Goal: Task Accomplishment & Management: Manage account settings

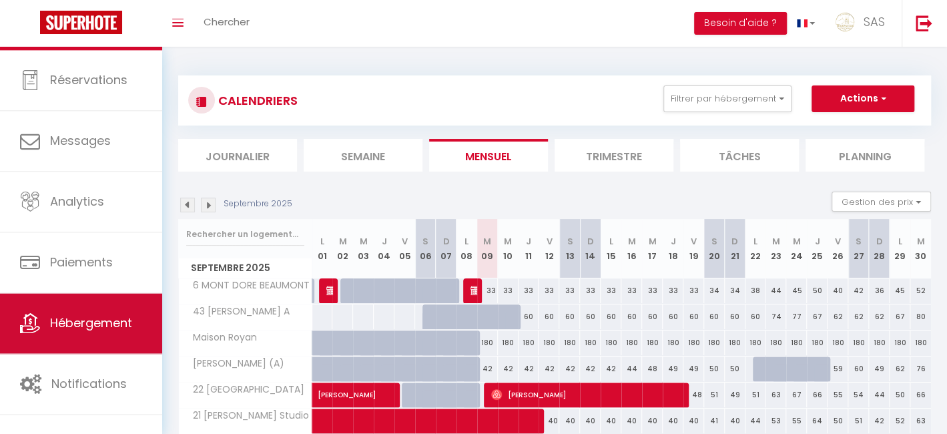
scroll to position [34, 0]
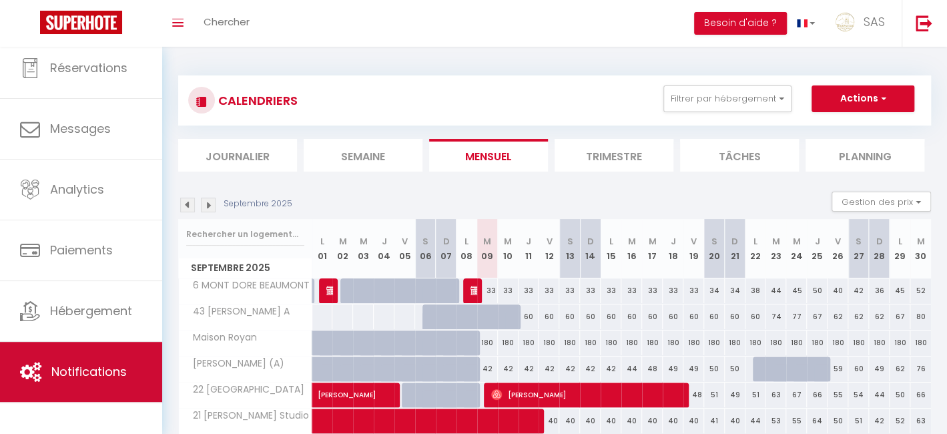
click at [78, 363] on span "Notifications" at bounding box center [88, 371] width 75 height 17
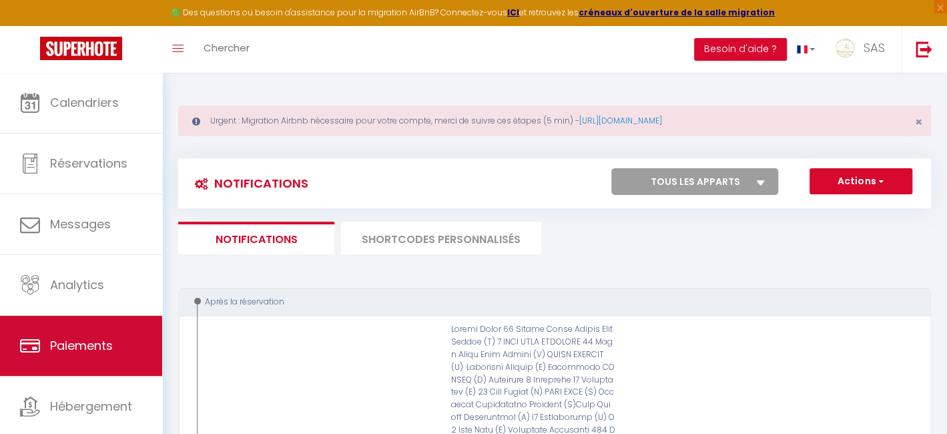
scroll to position [34, 0]
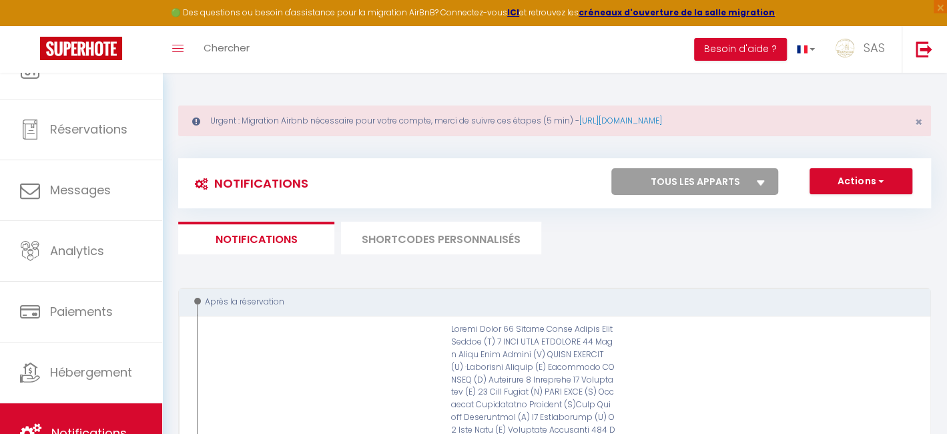
click at [435, 239] on li "SHORTCODES PERSONNALISÉS" at bounding box center [441, 238] width 200 height 33
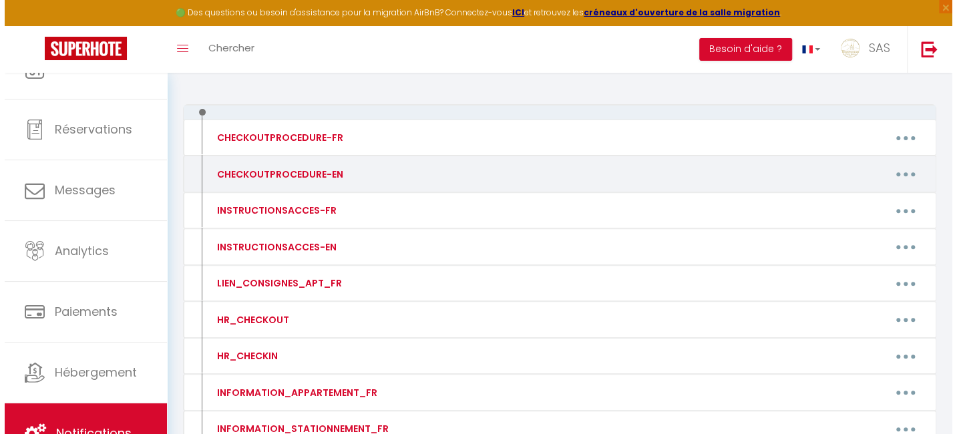
scroll to position [206, 0]
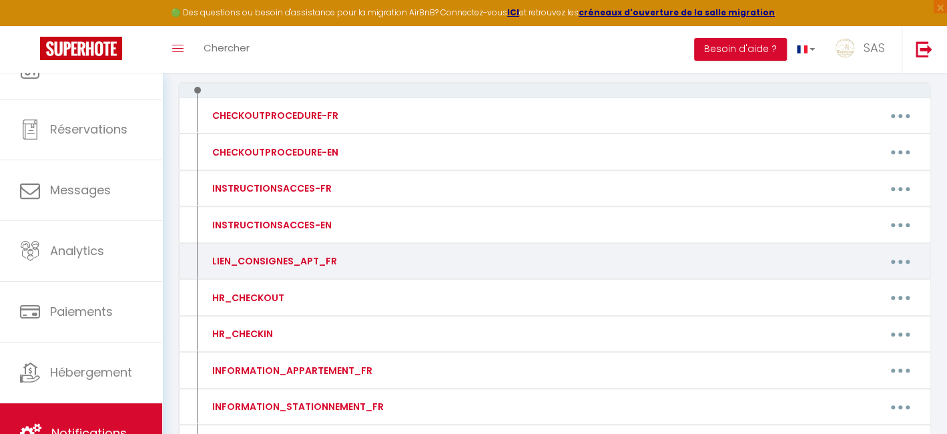
click at [897, 262] on button "button" at bounding box center [900, 260] width 37 height 21
click at [838, 293] on link "Editer" at bounding box center [865, 291] width 99 height 23
type input "LIEN_CONSIGNES_APT_FR"
type textarea "Liens"
type textarea "https://bienvenuecheznous63.fr/infos-pratiques-6-marche-aux-poissons-a/"
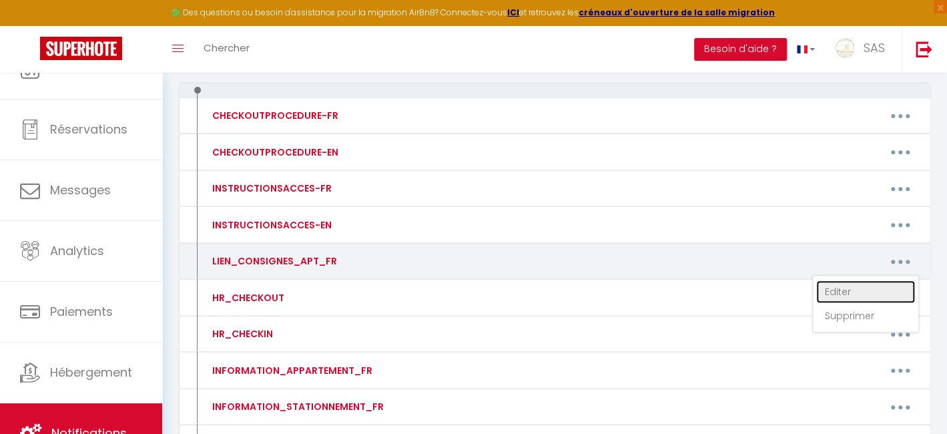
type textarea "https://bienvenuecheznous63.fr/infos-pratique-17-rue-tonnet/"
type textarea "https://bienvenuecheznous63.fr/infos-pratiques-22-prefecture/"
type textarea "https://bienvenuecheznous63.fr/infos-importantes-51-rue-blatin/"
type textarea "https://bienvenuecheznous63.fr/infos-pratiques-6-puit-artesien/"
type textarea "https://bienvenuecheznous63.fr/infos-pratique-sancy-tour-dauvergne/"
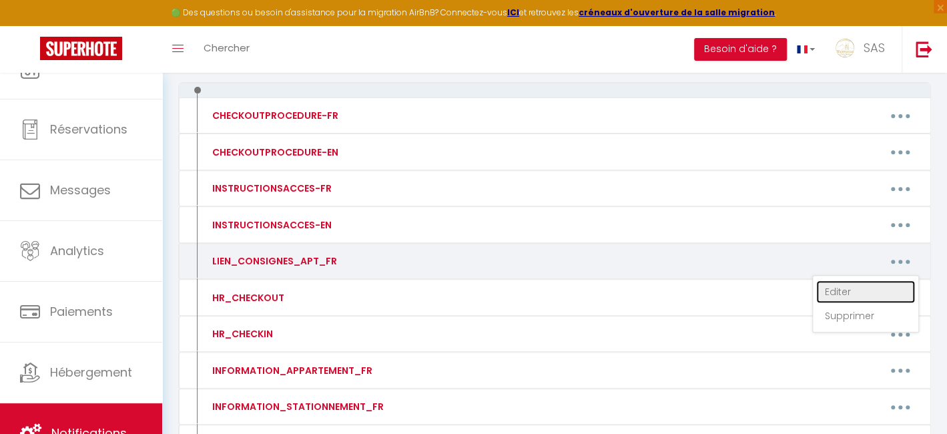
type textarea "https://bienvenuecheznous63.fr/infos-pratiques-aubrac-tour-dauvergne/"
type textarea "https://bienvenuecheznous63.fr/infos-pratiques-le-refuge-tour-dauvergne/"
type textarea "https://bienvenuecheznous63.fr/infos-pratiques-pariou-tour-dauvergne/"
type textarea "https://bienvenuecheznous63.fr/infos-pratiques-89-fontgieve/"
type textarea "https://bienvenuecheznous63.fr/cantal-tour-dauvergne/"
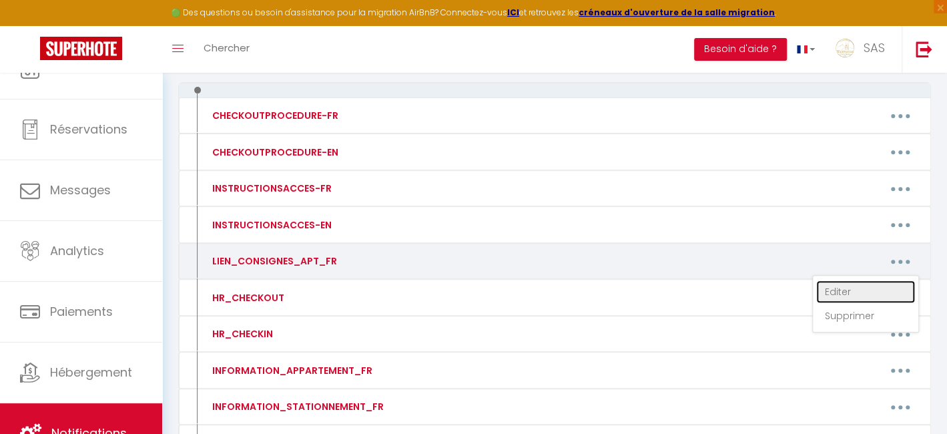
type textarea "https://bienvenuecheznous63.fr/infos-pratiques-15-pres-bas/"
type textarea "https://bienvenuecheznous63.fr/infos-importantes-52-albert-elisabeth-a/"
type textarea "https://bienvenuecheznous63.fr/infos-pratiques-35-treille/"
type textarea "https://bienvenuecheznous63.fr/infos-importantes-31-cote-blatin/"
type textarea "https://bienvenuecheznous63.fr/infos-importantes-22-jules-guesdes/"
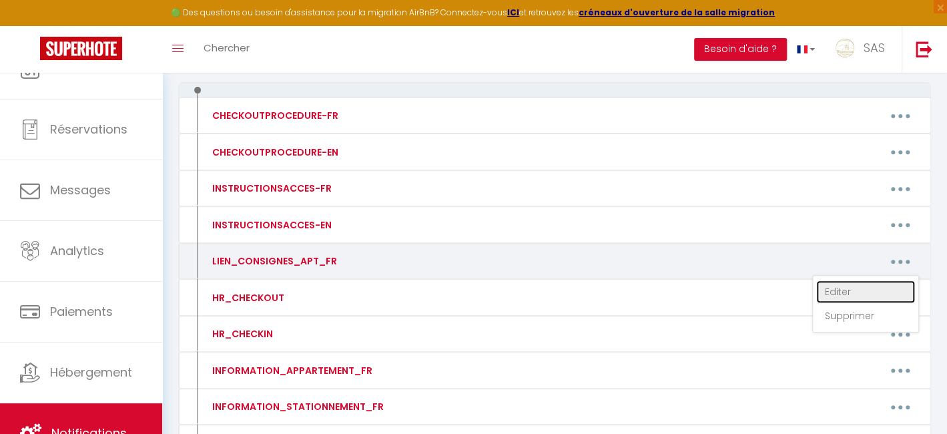
type textarea "https://bienvenuecheznous63.fr/infos-pratique-9-nationale-3/"
type textarea "https://bienvenuecheznous63.fr/infos-pratiques-9-nationale-1/"
type textarea "https://bienvenuecheznous63.fr/infos-pratiques-11-notre-dame/"
type textarea "https://bienvenuecheznous63.fr/infos-pratiques-1-anatole-france/"
type textarea "https://bienvenuecheznous63.fr/infos-pratiques-13-hotel-de-ville/"
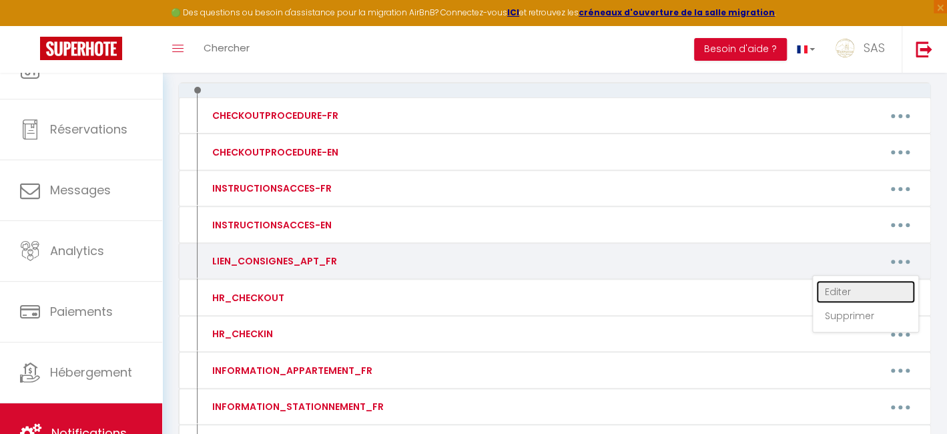
type textarea "https://bienvenuecheznous63.fr/infos-pratiques-5-montrognon/"
type textarea "https://bienvenuecheznous63.fr/infos-pratiques-25-pradelle-3/"
type textarea "https://bienvenuecheznous63.fr/infos-pratiques-31-bellevue-2/"
type textarea "https://bienvenuecheznous63.fr/infos-pratiques-100-republique/"
type textarea "https://bienvenuecheznous63.fr/infos-pratiques-90-liberation/"
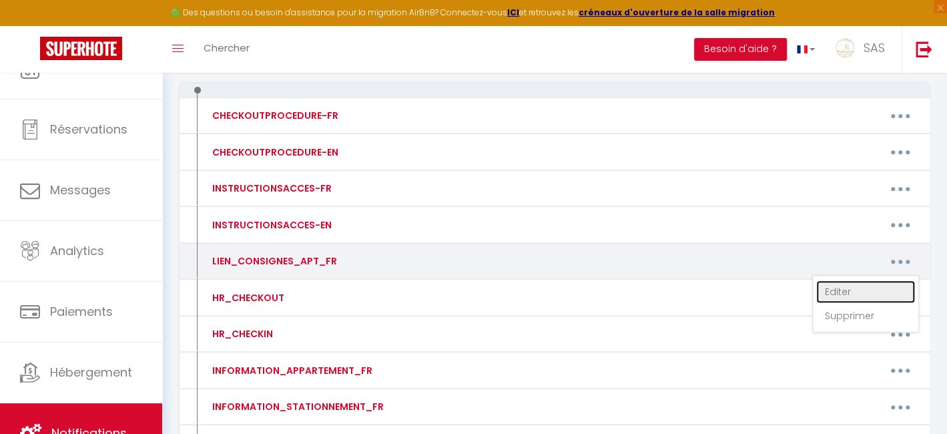
type textarea "https://bienvenuecheznous63.fr/infos-pratiques-107-dormoy/"
type textarea "https://bienvenuecheznous63.fr/infos-importantes-1-rochon/"
type textarea "https://bienvenuecheznous63.fr/infos-importantes-107-dormoy/ https://bienvenuec…"
type textarea "https://bienvenuecheznous63.fr/infos-pratiques-7-daguerre-2/"
type textarea "https://bienvenuecheznous63.fr/infos-pratiques-25-pradelle-n1/"
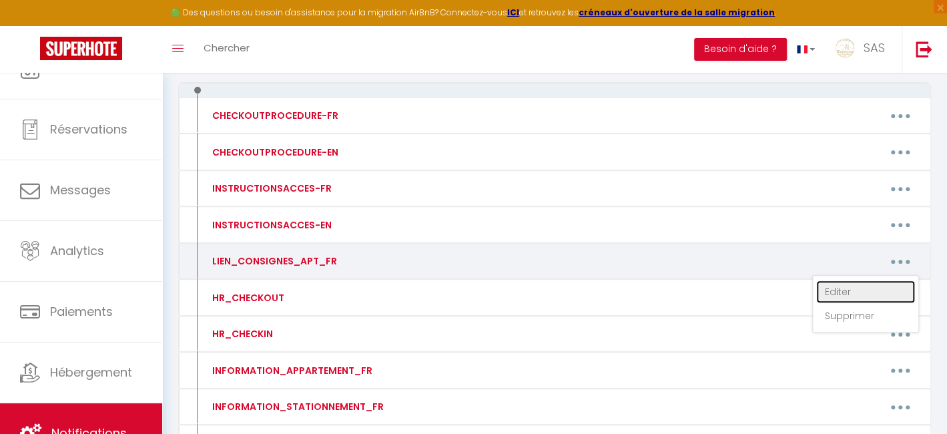
type textarea "https://bienvenuecheznous63.fr/infos-pratiques-7-apolinaire/"
type textarea "https://bienvenuecheznous63.fr/infos-pratiques-maison-tour-dauvergne/"
type textarea "https://bienvenuecheznous63.fr/infos-pratiques-4-severine/"
type textarea "https://bienvenuecheznous63.fr/infos-pratiques-guery-tour-dauvergne/"
type textarea "https://bienvenuecheznous63.fr/infos-pratiques-57-a-oradou/"
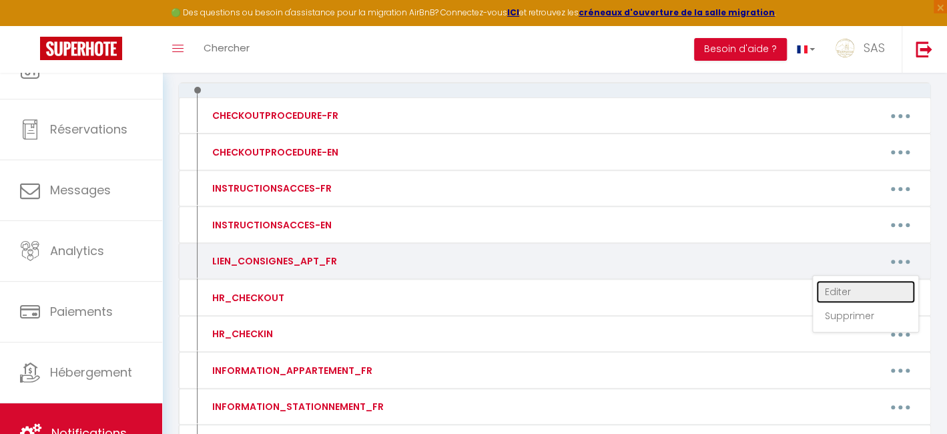
type textarea "https://bienvenuecheznous63.fr/infos-pratiques-2-mesanges-aubiere-2/"
type textarea "https://bienvenuecheznous63.fr/infos-importantes-21-faubourg-9/"
type textarea "https://bienvenuecheznous63.fr/infos-pratiques-21-faubourg-4/"
type textarea "https://bienvenuecheznous63.fr/infos-pratiques-2-notre-dame-montferrand-3/"
type textarea "https://bienvenuecheznous63.fr/infos-pratiques-9-national-2-2/"
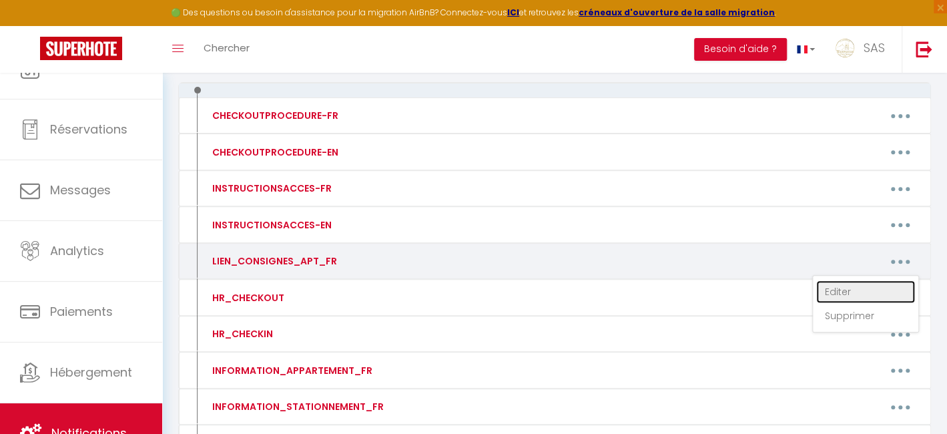
type textarea "https://bienvenuecheznous63.fr/infos-pratiques-70-cote-blatin/"
type textarea "https://bienvenuecheznous63.fr/infos-pratiques-6-marche-aux-poissons-b/"
type textarea "https://bienvenuecheznous63.fr/infos-pratiques-1-tour-aulnat-n1/"
type textarea "https://bienvenuecheznous63.fr/infos-pratiques-1-tour-aulnat-n3/"
type textarea "https://bienvenuecheznous63.fr/infos-pratiques-1-tour-aulnat-n2/"
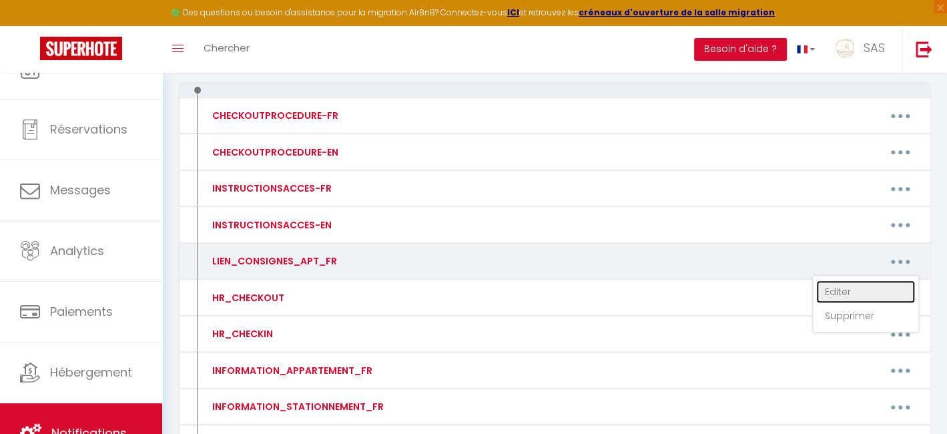
type textarea "https://bienvenuecheznous63.fr/infos-pratiques-1-tour-aulnat-n4/"
type textarea "https://bienvenuecheznous63.fr/infos-pratiques-1-tour-aulnat-immeuble/"
type textarea "https://bienvenuecheznous63.fr/infos-pratiques-27-languedoc/"
type textarea "https://bienvenuecheznous63.fr/infos-pratiques-59-lafayette-n16/"
type textarea "https://bienvenuecheznous63.fr/infos-pratiques-59-lafayette-n1/"
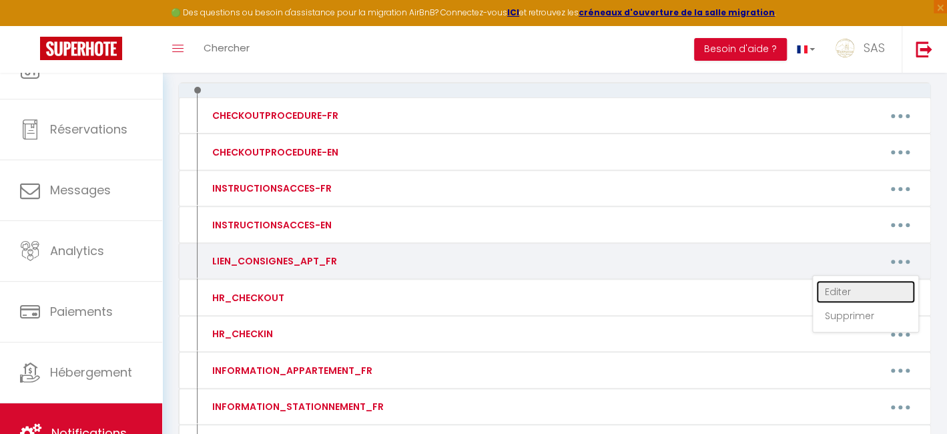
type textarea "https://bienvenuecheznous63.fr/infos-pratiques-43-dolet/"
type textarea "https://bienvenuecheznous63.fr/infos-pratiques-6-dulaure/"
type textarea "https://bienvenuecheznous63.fr/infos-pratiques-38-chataigniers/"
type textarea "https://bienvenuecheznous63.fr/infos-pratiques-63-joseph-claussat-b/"
type textarea "https://bienvenuecheznous63.fr/infos-pratiques-59-lafayette-6/"
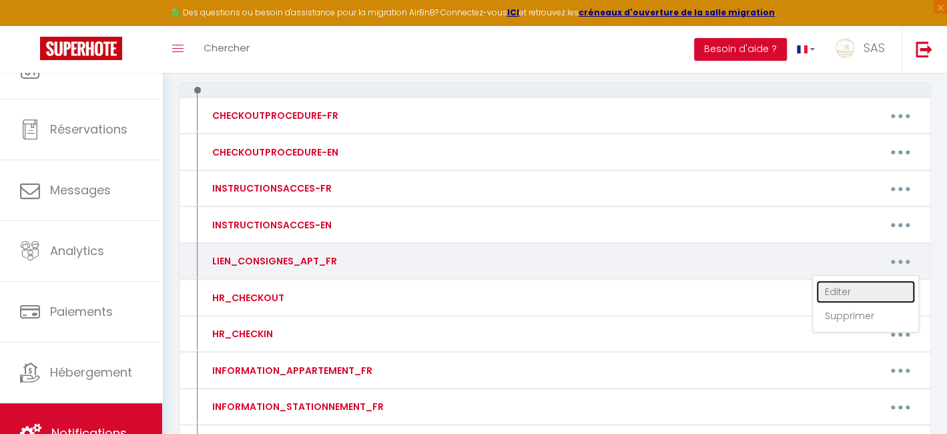
type textarea "https://bienvenuecheznous63.fr/infos-pratiques-52-proudhon/"
type textarea "https://bienvenuecheznous63.fr/infos-pratiques-25-pradelle-2/"
type textarea "https://bienvenuecheznous63.fr/infos-pratiques-8-hospital/"
type textarea "https://bienvenuecheznous63.fr/infos-pratiques-griou-tour-auvergne/"
type textarea "https://bienvenuecheznous63.fr/infos-pratiques-27-languedoc/"
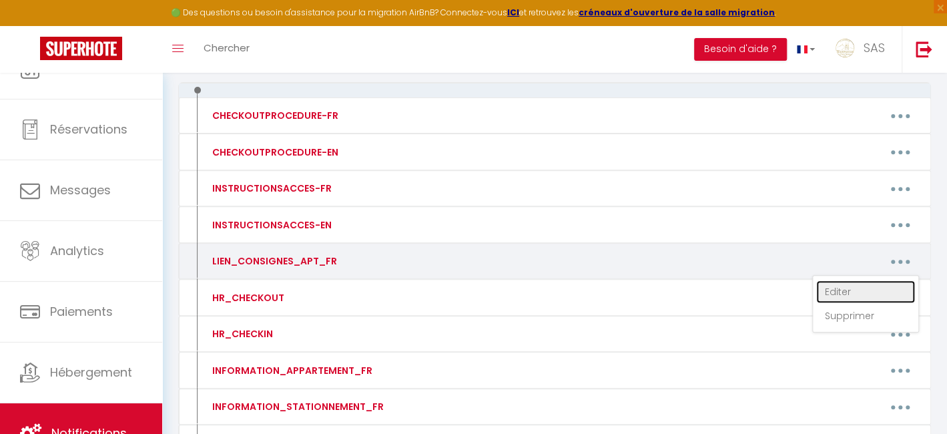
type textarea "https://bienvenuecheznous63.fr/infos-pratiques-charmant-studio-beaumont/"
type textarea "https://bienvenuecheznous63.fr/infos-pratiques-maison-royan/"
type textarea "https://bienvenuecheznous63.fr/infos-pratiques-marx-dormoy-a/"
type textarea "https://bienvenuecheznous63.fr/infos-pratiques-22-clos-notre-dame/"
type textarea "https://bienvenuecheznous63.fr/infos-pratiques-21-joseph-girod/"
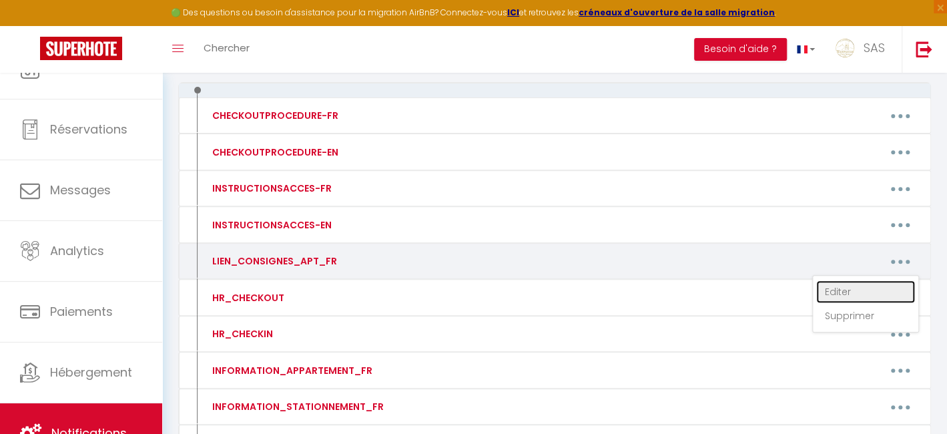
type textarea "https://bienvenuecheznous63.fr/infos-pratiques-marx-dormoy-c/"
type textarea "https://bienvenuecheznous63.fr/infos-pratiques-f2-rue-bien-assis/"
type textarea "https://bienvenuecheznous63.fr/infos-pratiques-f2-court-metrage/"
type textarea "https://bienvenuecheznous63.fr/infos-pratiques-f3-evasion/"
type textarea "https://bienvenuecheznous63.fr/infos-pratiques-f3-lisboa-porte-c/"
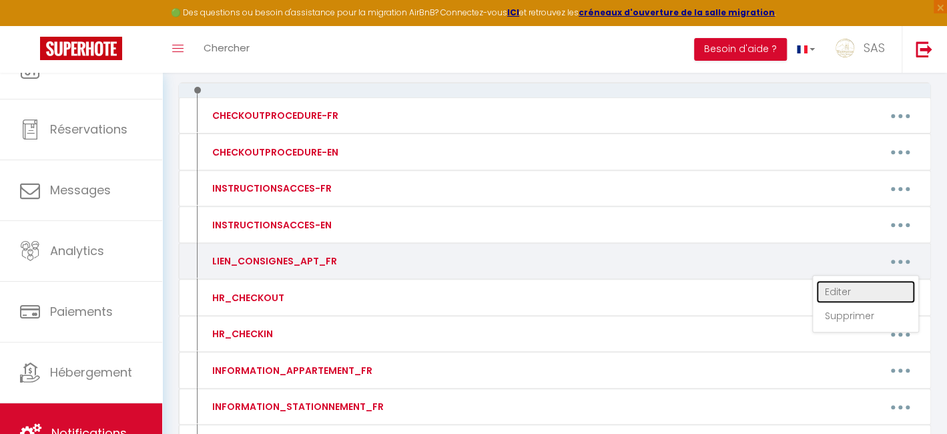
type textarea "https://bienvenuecheznous63.fr/infos-pratiques-f3-lafayette-avec-garage/"
type textarea "https://bienvenuecheznous63.fr/infos-pratiques-republique-b/"
type textarea "https://bienvenuecheznous63.fr/infos-pratiques-love-room-ou-pas/"
type textarea "https://bienvenuecheznous63.fr/infos-pratiques-f2-33-avenue-marx-dormoy-d/"
type textarea "https://bienvenuecheznous63.fr/infos-pratiques-studio-av-thermales-chamalieres-…"
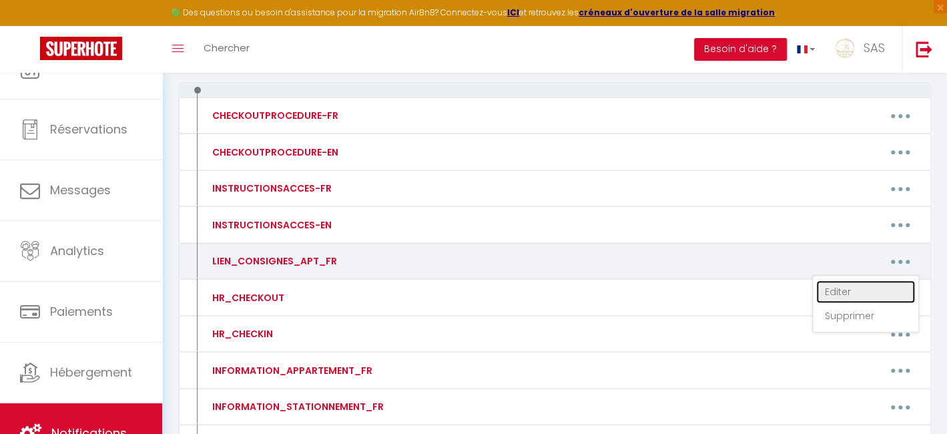
type textarea "https://bienvenuecheznous63.fr/infos-pratiques-champfleuri-b/"
type textarea "https://bienvenuecheznous63.fr/infos-pratiques-champfleuri-c/"
type textarea "https://bienvenuecheznous63.fr/infos-pratiques-luna-park/"
type textarea "https://bienvenuecheznous63.fr/infos-pratiques-cosy-f3-lamartine/"
type textarea "https://bienvenuecheznous63.fr/infos-pratique-chamalieres-b/"
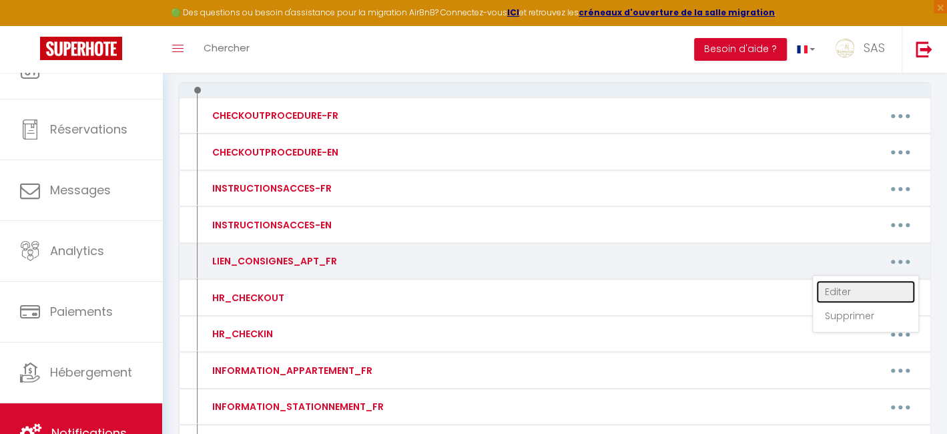
type textarea "https://bienvenuecheznous63.fr/infos-pratiques-studio-88-avenue-marx-dormoy-por…"
type textarea "https://bienvenuecheznous63.fr/infos-pratiques-studio-ernest-chamalieres-avec-p…"
type textarea "https://bienvenuecheznous63.fr/infos-pratiques-t3-avec-terrasse-et-jardin-proch…"
type textarea "https://bienvenuecheznous63.fr/infos-pratiques-f3-duplex-lumineux-amazonia/"
type textarea "https://bienvenuecheznous63.fr/infos-pratiques-chatel-guyon-la-terrasse/"
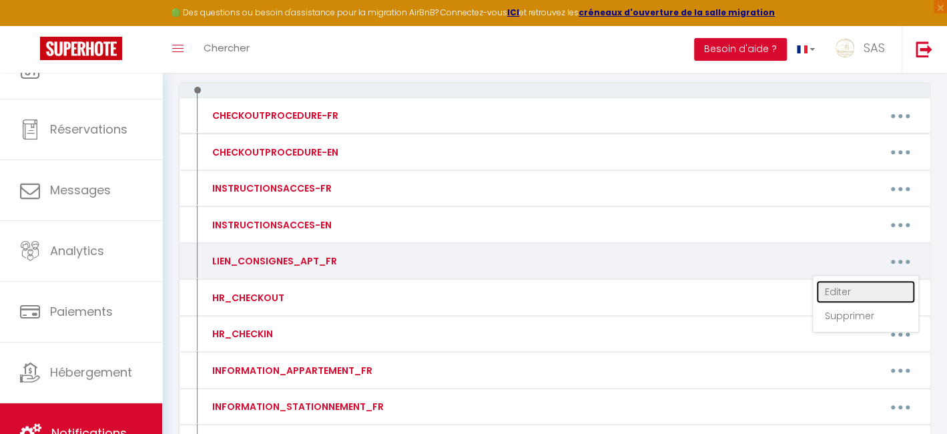
type textarea "https://bienvenuecheznous63.fr/infos-pratiques-paris-jaude-f2/"
type textarea "https://bienvenuecheznous63.fr/info-pratique-chatel-parc/"
type textarea "https://bienvenuecheznous63.fr/info-pratiques-bonnabaud-52-f2/"
type textarea "https://bienvenuecheznous63.fr/infos-pratiques-jean-jaures-f3/"
type textarea "https://bienvenuecheznous63.fr/infos-pratiques-av-puy-de-dome-a/"
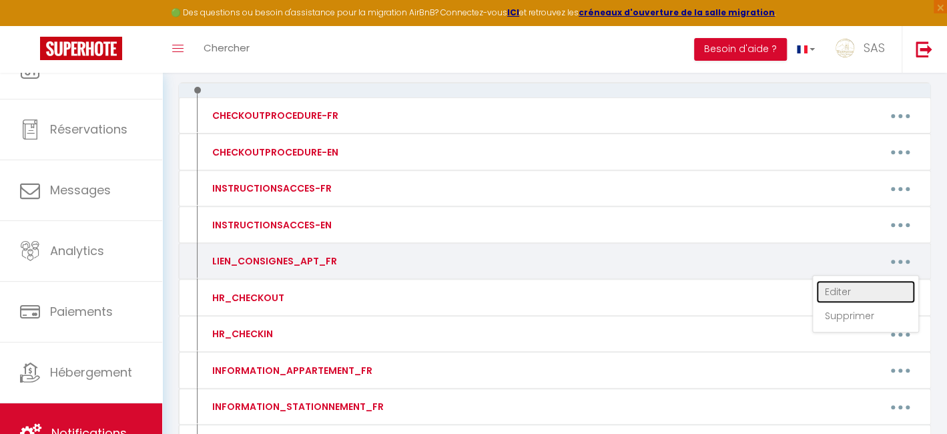
type textarea "https://bienvenuecheznous63.fr/infos-pratiques-62-bis-bd-lavoisier/"
type textarea "https://bienvenuecheznous63.fr/infos-pratiques-26-chalard-chateaugay-2/"
type textarea "https://bienvenuecheznous63.fr/infos-pratiques-66-berthelot-galaxy/"
type textarea "https://bienvenuecheznous63.fr/infos-pratiques-11b-vialle-saint-genes/"
type textarea "https://bienvenuecheznous63.fr/infos-pratiques-wailly-clermont-ferrand-f2/"
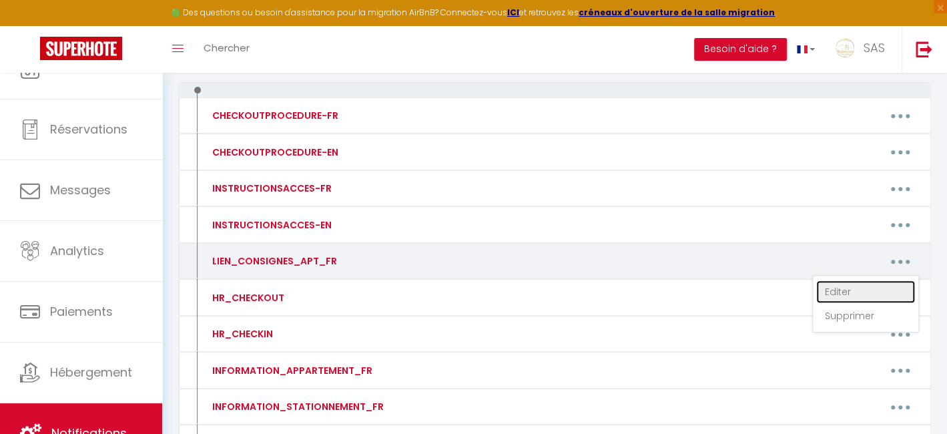
type textarea "https://bienvenuecheznous63.fr/infos-pratiques-64-berthelot-10eme/"
type textarea "https://bienvenuecheznous63.fr/infos-pratiques-28-hippolyte-riom-2/"
type textarea "https://bienvenuecheznous63.fr/infos-pratiques-158-leon-blum-2/"
type textarea "https://bienvenuecheznous63.fr/infos-pratiques-3-thermale-d/"
type textarea "https://bienvenuecheznous63.fr/infos-pratique-112-royat/"
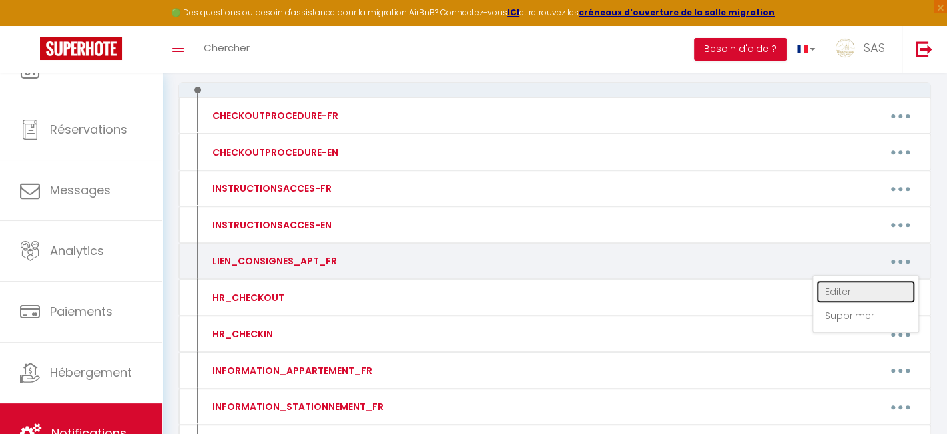
type textarea "https://bienvenuecheznous63.fr/infos-pratiques-38-amadeo-2/"
type textarea "https://bienvenuecheznous63.fr/infos-pratiques-maison-thermale/"
type textarea "https://bienvenuecheznous63.fr/infos-pratiques-maison-thermale-2/"
type textarea "https://bienvenuecheznous63.fr/infos-pratiques-52-albert-elisabeth-b-2/"
type textarea "https://bienvenuecheznous63.fr/infos-pratiques-47-rochefeuille-2/"
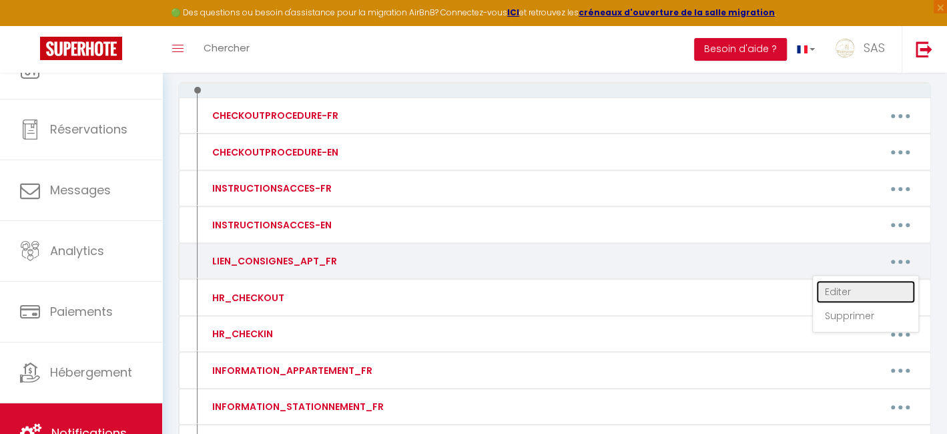
type textarea "https://bienvenuecheznous63.fr/infos-pratiques-19-lamartine-maison/"
type textarea "https://bienvenuecheznous63.fr/infos-pratiques-36-nationale-2-2/"
type textarea "https://bienvenuecheznous63.fr/infos-pratiques-36-nationale-3/"
type textarea "https://bienvenuecheznous63.fr/infos-pratiques-36-nationale-4/"
type textarea "https://bienvenuecheznous63.fr/infos-pratiques-36-nationale-n1/"
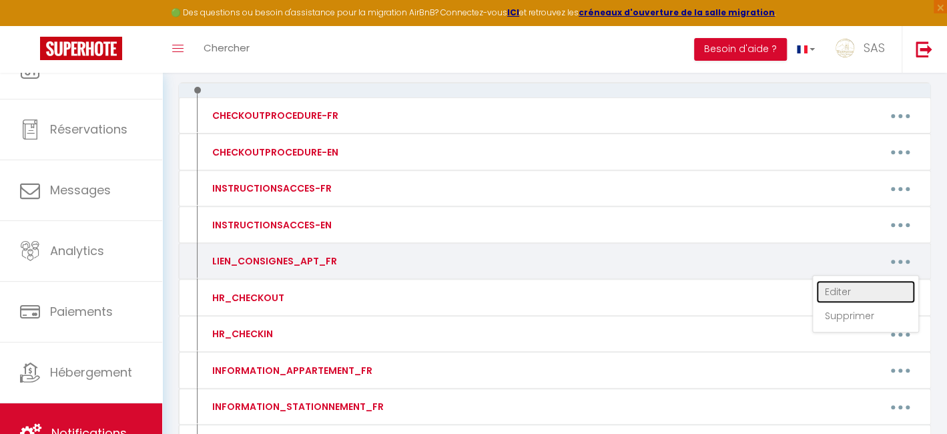
type textarea "https://bienvenuecheznous63.fr/infos-pratiques-36-nationale-la-maison/"
type textarea "https://bienvenuecheznous63.fr/infos-pratiques-29-treille-2/"
type textarea "https://bienvenuecheznous63.fr/infos-pratiques-47-blatin-a/"
type textarea "https://bienvenuecheznous63.fr/infos-pratiques-13-cordeliers-2/"
type textarea "https://bienvenuecheznous63.fr/infos-pratiques-3-anges/"
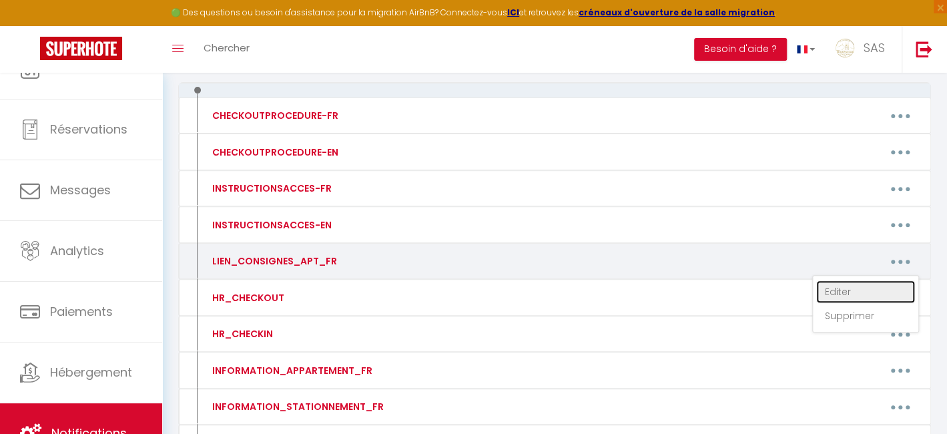
type textarea "https://bienvenuecheznous63.fr/infos-pratiques-12-hotel-monnaie-2/"
type textarea "https://bienvenuecheznous63.fr/infos-pratiques-12-hotel-monnaie-3/"
type textarea "https://bienvenuecheznous63.fr/infos-pratiques-12-hotel-monnaie-6/"
type textarea "https://bienvenuecheznous63.fr/infos-pratiques-12-hotel-monnaie-1/"
type textarea "https://bienvenuecheznous63.fr/infos-pratiques-12-hotel-monnaie-immeuble-1-2-3-…"
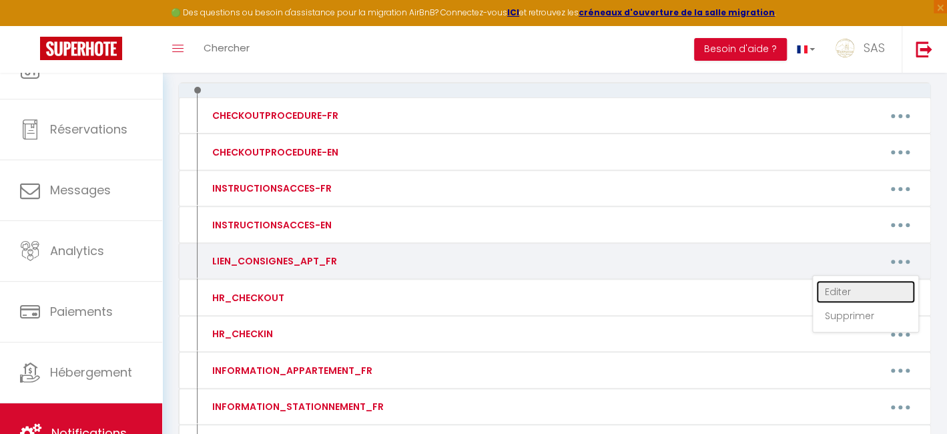
type textarea "https://bienvenuecheznous63.fr/infos-pratiques-12-hotel-monnaie-5/"
type textarea "https://bienvenuecheznous63.fr/infos-pratiques-12-hotel-monnaie-4/"
type textarea "https://bienvenuecheznous63.fr/infos-pratiques-19-charras-2/"
type textarea "https://bienvenuecheznous63.fr/infos-pratiques-19-charras-3/"
type textarea "https://bienvenuecheznous63.fr/infos-pratiques-19-charras-4/"
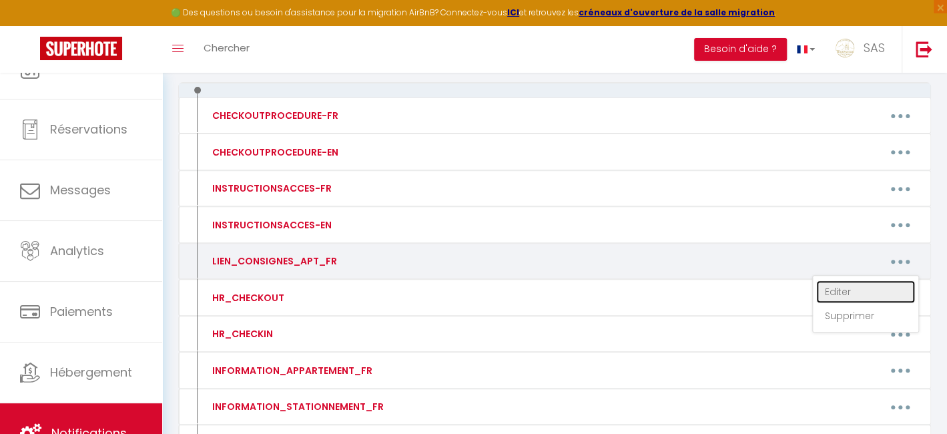
type textarea "https://bienvenuecheznous63.fr/infos-pratiques-immeuble-charras-1-2-3-4-5/"
type textarea "https://bienvenuecheznous63.fr/infos-pratiques-19-charras-1/"
type textarea "https://bienvenuecheznous63.fr/infos-pratiques-19-charras-5/"
type textarea "https://bienvenuecheznous63.fr/infos-pratiques-81-chambon/"
type textarea "https://bienvenuecheznous63.fr/infos-pratiques-10-pierre-besset/"
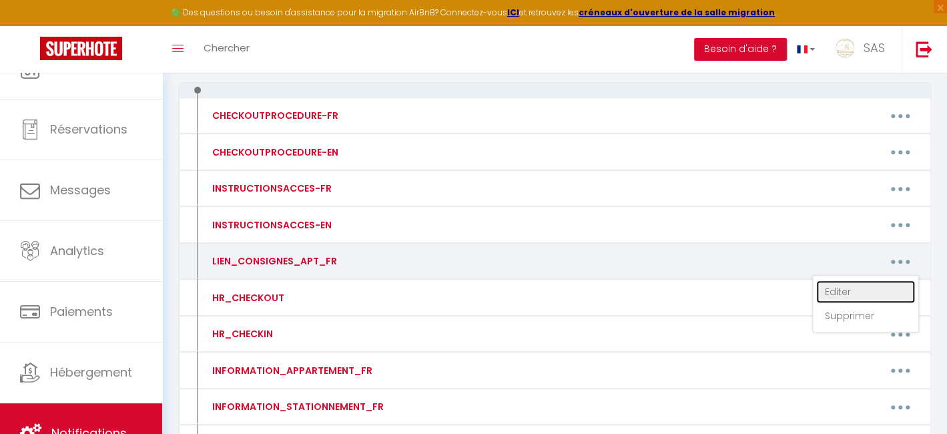
type textarea "https://bienvenuecheznous63.fr/infos-pratiques-37-romeuf-c/"
type textarea "https://bienvenuecheznous63.fr/infos-pratiques-59-liberation/"
type textarea "https://bienvenuecheznous63.fr/infos-pratiques-chez-maurice-mazayes/"
type textarea "https://bienvenuecheznous63.fr/infos-pratiques-24-perou-2/"
type textarea "https://bienvenuecheznous63.fr/infos-pratiques-28-cheval-blanc/"
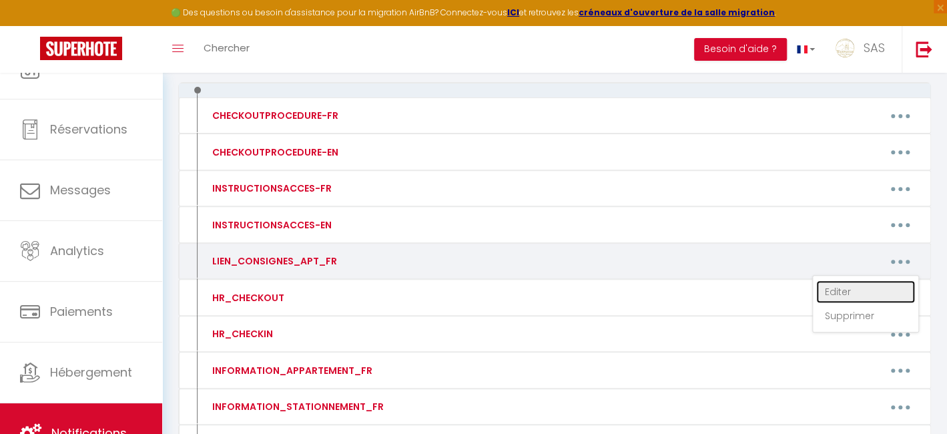
type textarea "https://bienvenuecheznous63.fr/infos-pratiques-4-pepiniere-a/"
type textarea "https://bienvenuecheznous63.fr/infos-pratiques-4-pepiniere-b/"
type textarea "https://bienvenuecheznous63.fr/infos-pratiques-4-pepiniere-c/"
type textarea "https://bienvenuecheznous63.fr/infos-pratiques-4-pepiniere-d/"
type textarea "https://bienvenuecheznous63.fr/infos-pratiques-2-pepiniere-c/"
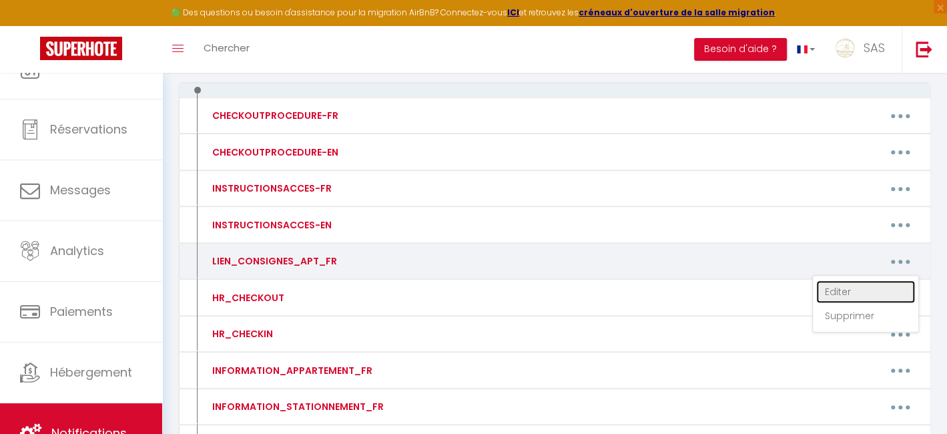
type textarea "https://bienvenuecheznous63.fr/infos-pratiques-2-pepiniere-a/"
type textarea "https://bienvenuecheznous63.fr/infos-pratiques-2-4-pepiniere-maison/"
type textarea "https://bienvenuecheznous63.fr/infos-pratiques-2-pepiniere-b/"
type textarea "https://bienvenuecheznous63.fr/infos-pratiques-32-hauts-chanturgues/"
type textarea "https://bienvenuecheznous63.fr/infos-pratiques-2-joseph-girod-a/"
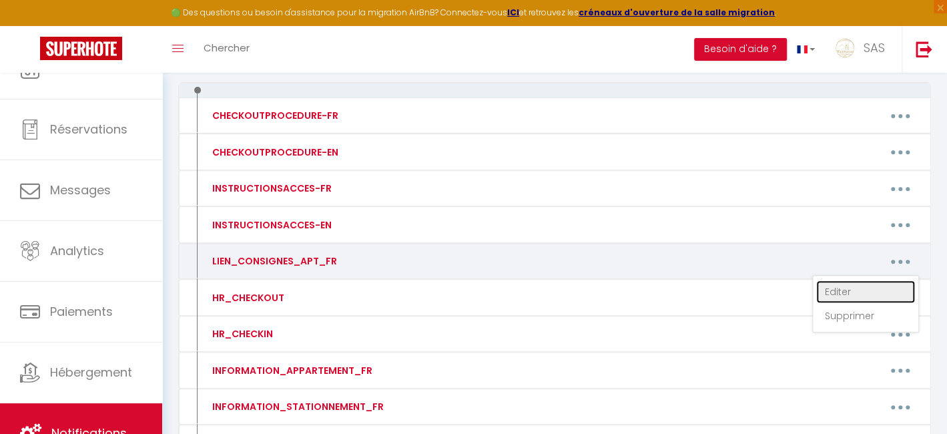
type textarea "https://bienvenuecheznous63.fr/infos-pratiques-37-romeuf-e/"
type textarea "https://bienvenuecheznous63.fr/infos-pratiques-167-liberation-a/"
type textarea "https://bienvenuecheznous63.fr/infos-pratiques-1-maurice-thorez/"
type textarea "https://bienvenuecheznous63.fr/infos-pratiques-44-etats-unis/"
type textarea "https://bienvenuecheznous63.fr/infos-pratiques-10-mercure/"
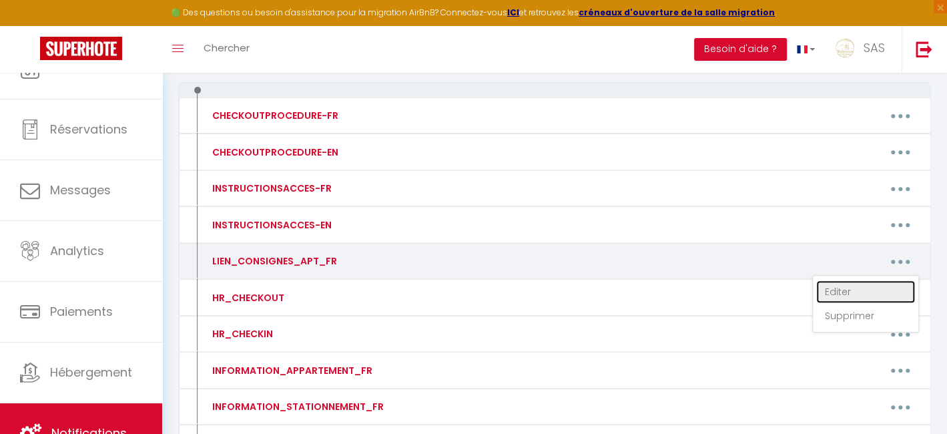
type textarea "https://bienvenuecheznous63.fr/infos-pratiques-59-lafayette-6/"
type textarea "https://bienvenuecheznous63.fr/infos-pratiques-22-c-sarrazin/"
type textarea "https://bienvenuecheznous63.fr/infos-pratiques-8-andre-moinier/"
type textarea "https://bienvenuecheznous63.fr/infos-pratiques-68-fontgieve-a/"
type textarea "https://bienvenuecheznous63.fr/infos-pratiques-4-tralepuy/"
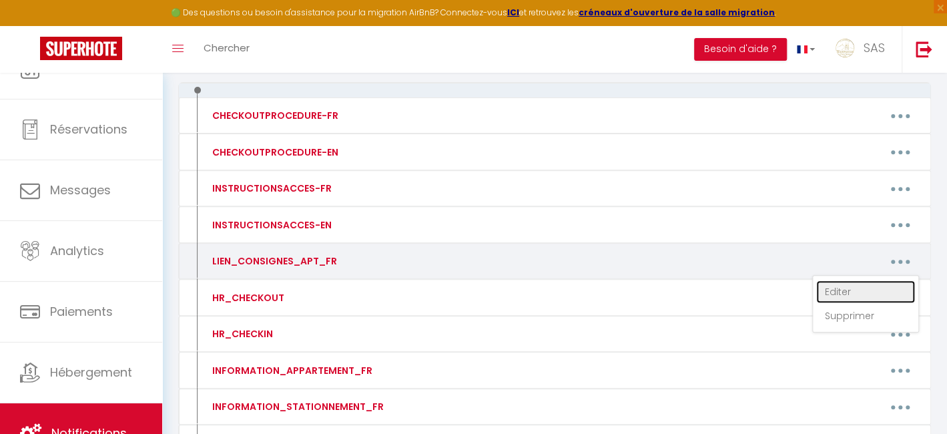
type textarea "https://bienvenuecheznous63.fr/infos-pratiques-81-chambon-b/"
type textarea "https://bienvenuecheznous63.fr/infos-pratiques-81-chambon-immeuble/"
type textarea "https://bienvenuecheznous63.fr/infos-pratiques-32-rabanesse-a/"
type textarea "https://bienvenuecheznous63.fr/infos-pratiques-2-philippe-marcombe/"
type textarea "https://bienvenuecheznous63.fr/infos-pratiques-15-champgil-a/"
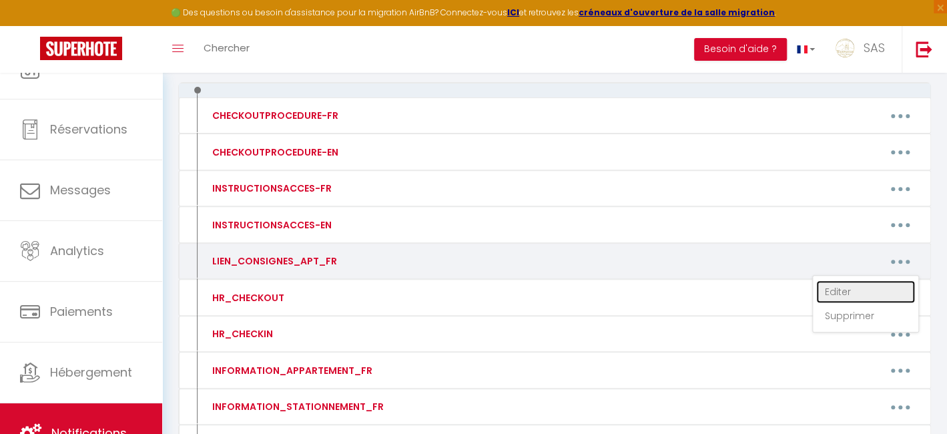
type textarea "https://bienvenuecheznous63.fr/infos-pratique-15-champgil-b/"
type textarea "https://bienvenuecheznous63.fr/infos-pratiques-15-champgil-immeuble/"
type textarea "https://bienvenuecheznous63.fr/infos-pratiques-15-champgil-c/"
type textarea "https://bienvenuecheznous63.fr/infos-pratiques-5-mairie-sayat/"
type textarea "https://bienvenuecheznous63.fr/infos-pratiques-1-barbancon-yoga/"
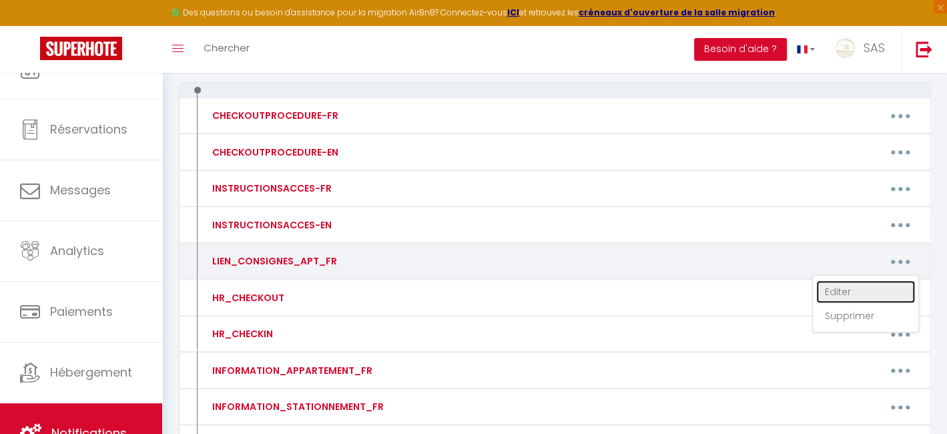
type textarea "https://bienvenuecheznous63.fr/infos-pratiques-64-relais-st-genes/"
type textarea "https://bienvenuecheznous63.fr/infos-pratiques-12-franklin-roosvelt/"
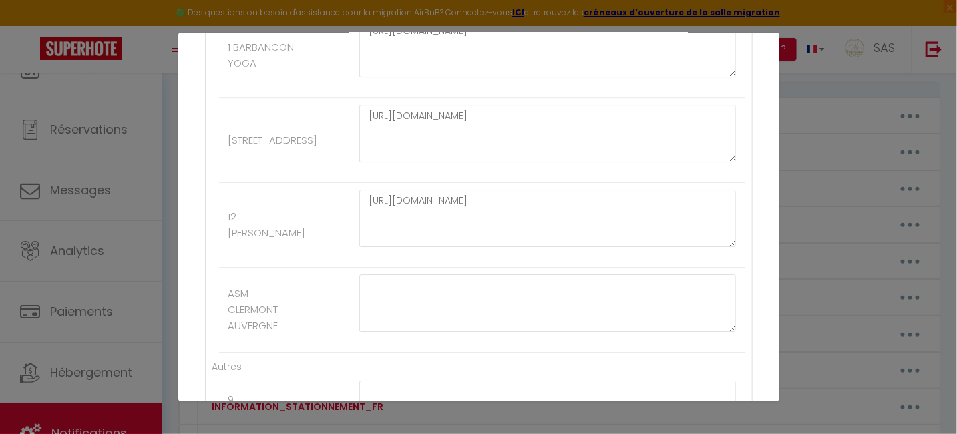
scroll to position [14435, 0]
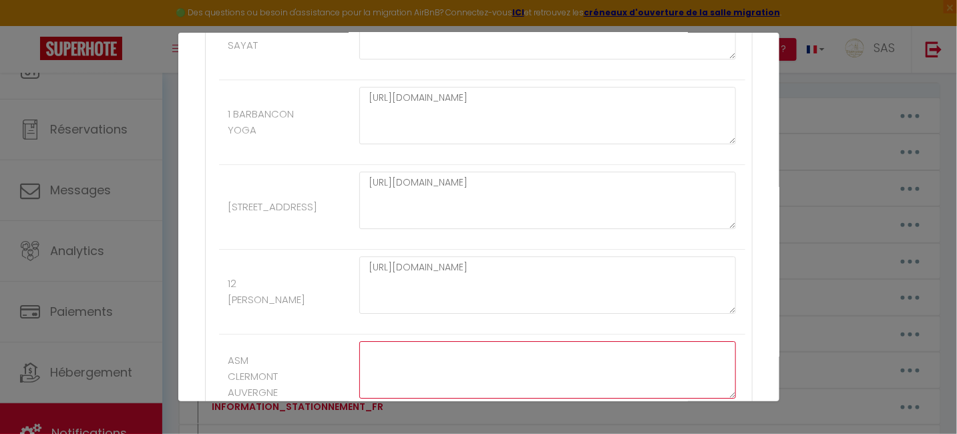
click at [443, 341] on textarea at bounding box center [547, 369] width 377 height 57
paste textarea "https://bienvenuecheznous63.fr/infos-pratiques-asm-clermont-auvergne/"
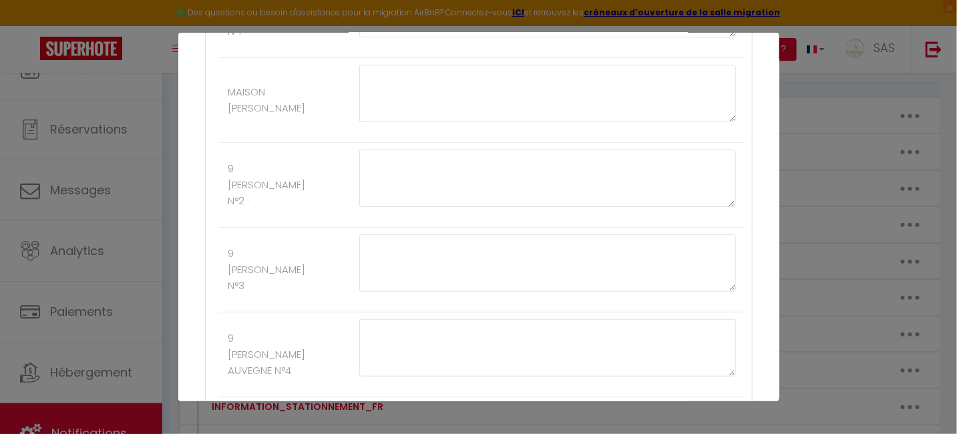
type textarea "https://bienvenuecheznous63.fr/infos-pratiques-asm-clermont-auvergne/"
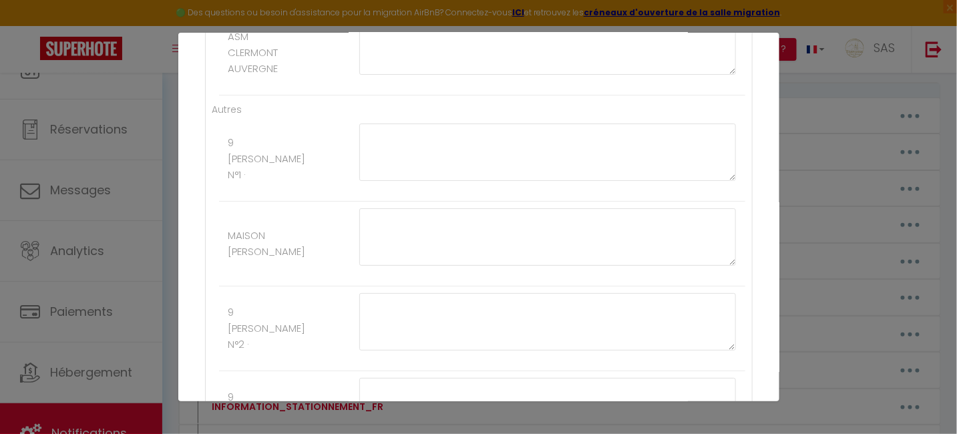
scroll to position [0, 0]
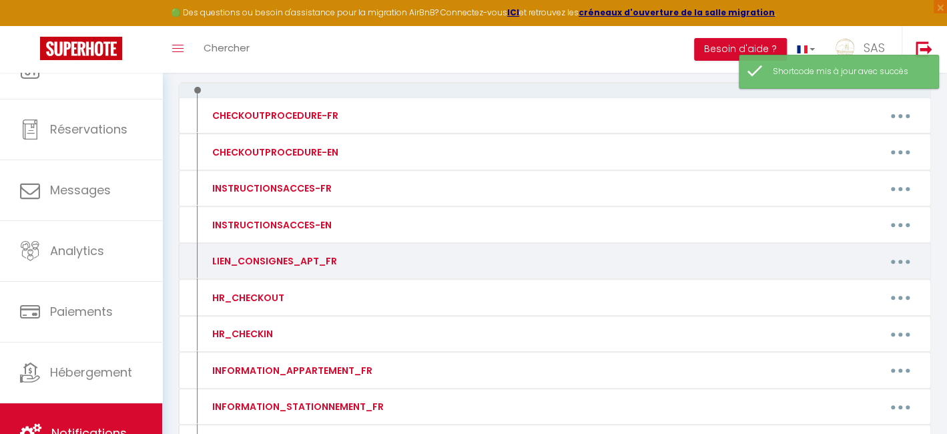
click at [907, 260] on button "button" at bounding box center [900, 260] width 37 height 21
click at [856, 284] on link "Editer" at bounding box center [865, 291] width 99 height 23
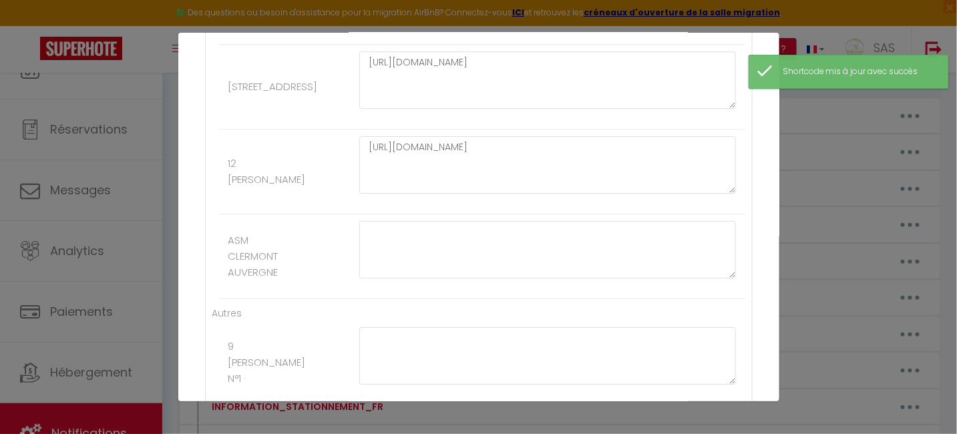
scroll to position [14569, 0]
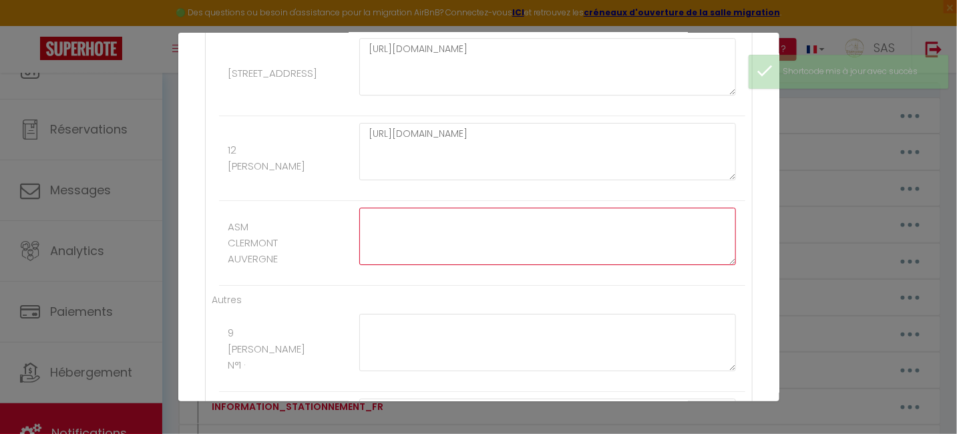
click at [422, 208] on textarea at bounding box center [547, 236] width 377 height 57
paste textarea "https://bienvenuecheznous63.fr/infos-pratiques-asm-clermont-auvergne/"
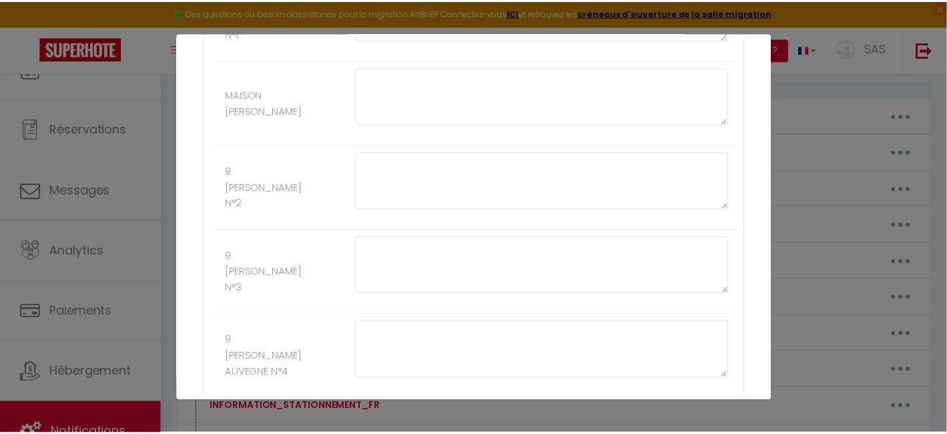
scroll to position [14903, 0]
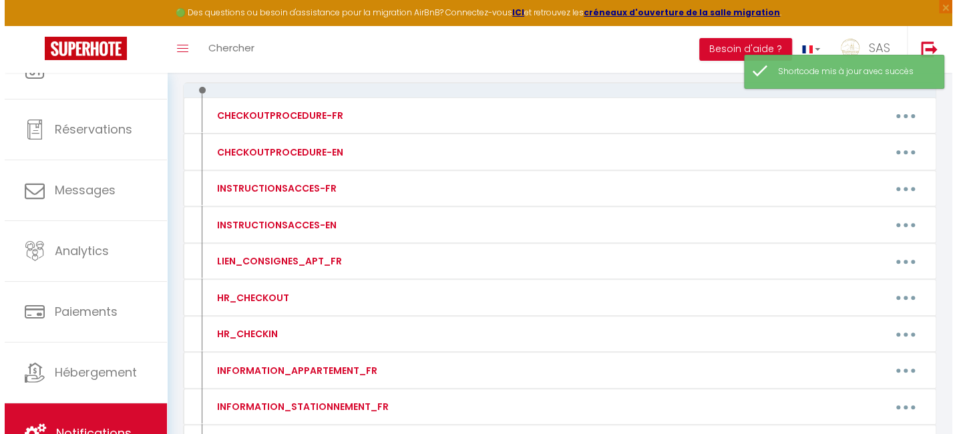
scroll to position [387, 0]
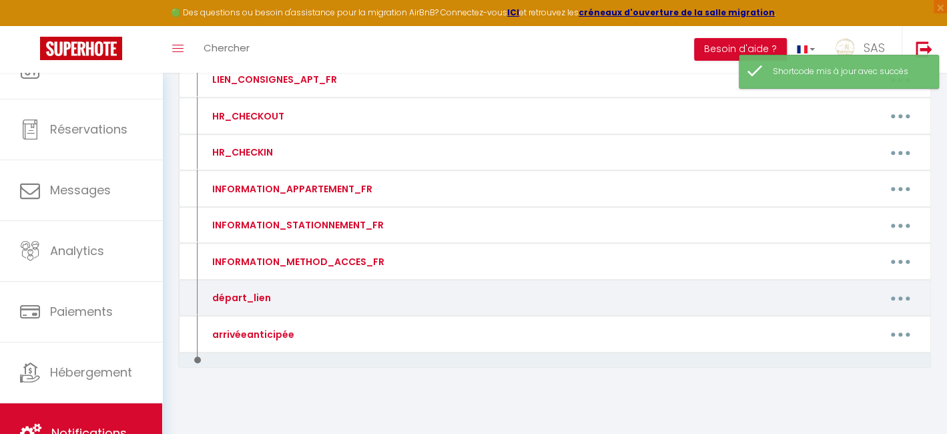
click at [896, 290] on button "button" at bounding box center [900, 297] width 37 height 21
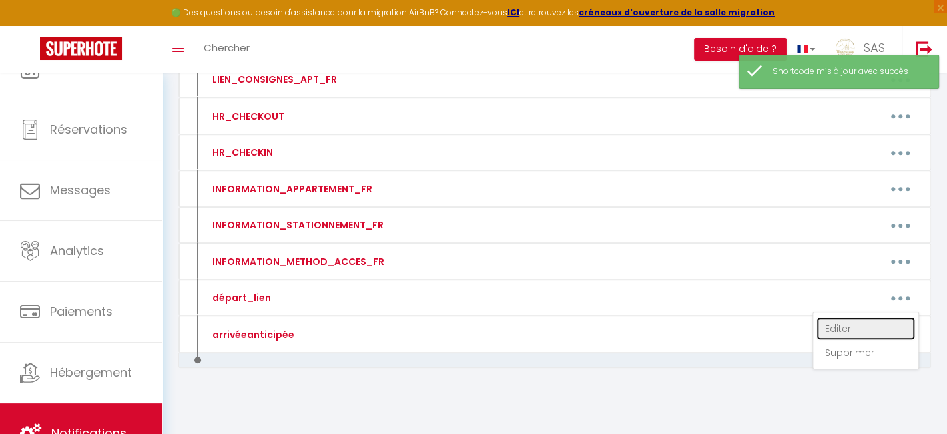
click at [866, 317] on link "Editer" at bounding box center [865, 328] width 99 height 23
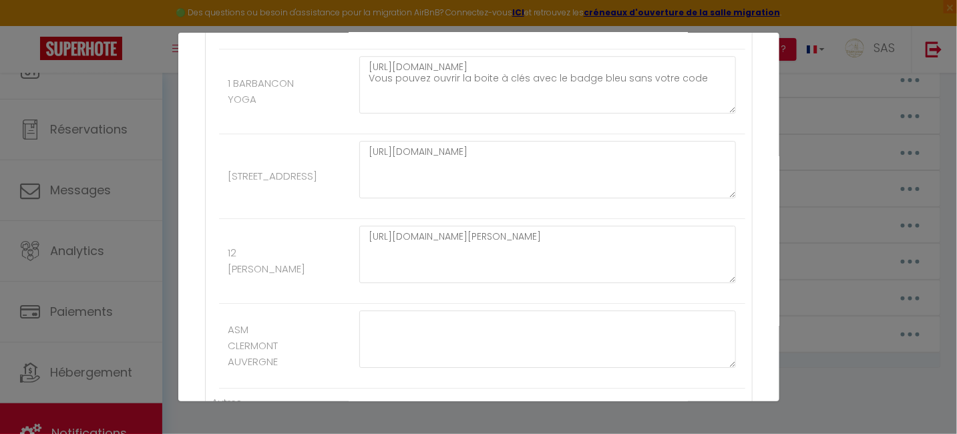
scroll to position [14435, 0]
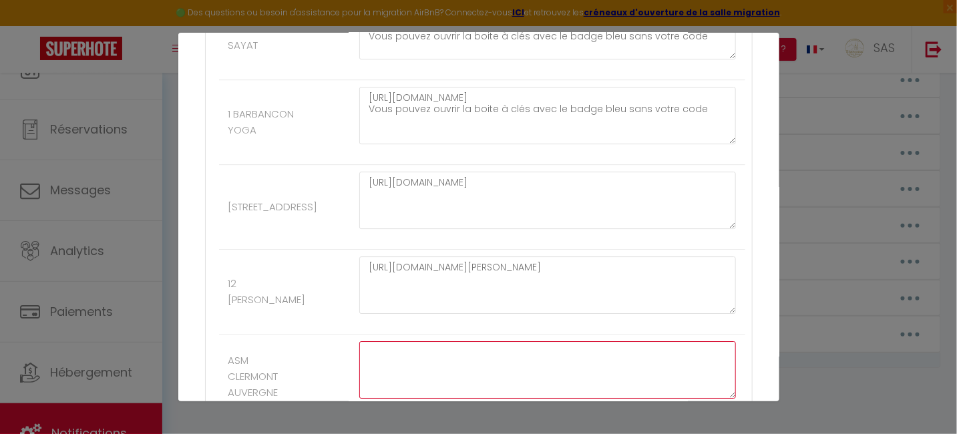
click at [421, 341] on textarea at bounding box center [547, 369] width 377 height 57
paste textarea "https://byconciergerie.fr/depart-asm-clermont-auvergne/"
click at [421, 341] on textarea "https://byconciergerie.fr/depart-asm-clermont-auvergne/" at bounding box center [547, 369] width 377 height 57
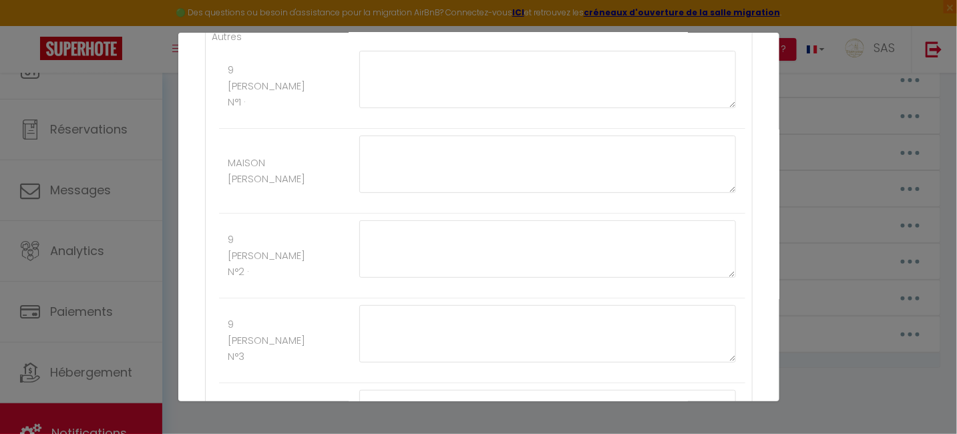
scroll to position [14903, 0]
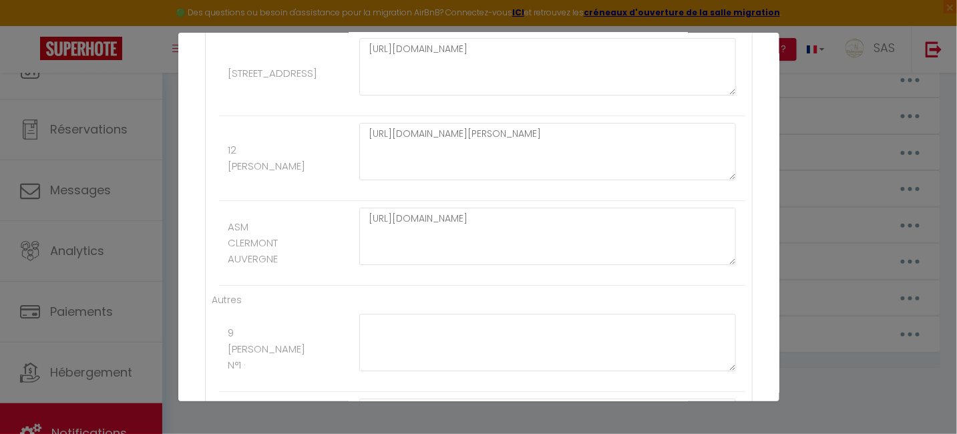
scroll to position [0, 0]
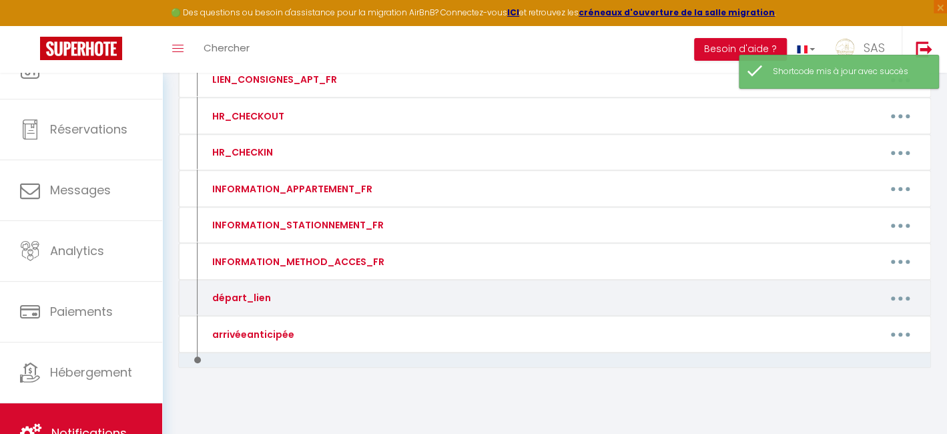
click at [900, 296] on icon "button" at bounding box center [901, 298] width 4 height 4
click at [868, 321] on link "Editer" at bounding box center [865, 328] width 99 height 23
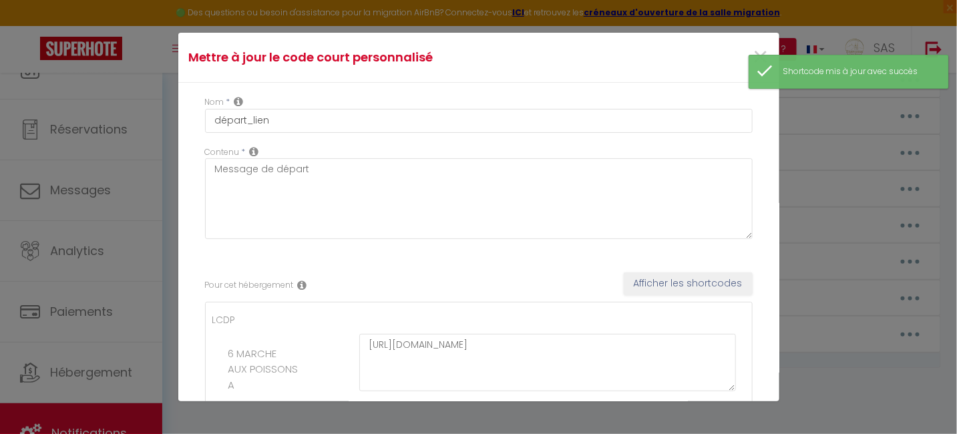
drag, startPoint x: 868, startPoint y: 321, endPoint x: 781, endPoint y: 307, distance: 87.9
click at [813, 314] on div "Mettre à jour le code court personnalisé × Nom * départ_lien Contenu * Message …" at bounding box center [478, 217] width 957 height 434
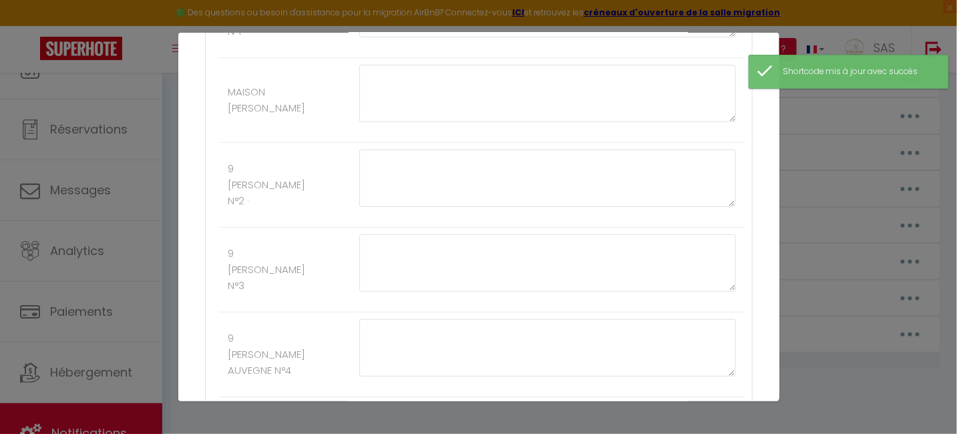
click at [587, 319] on div at bounding box center [547, 354] width 395 height 71
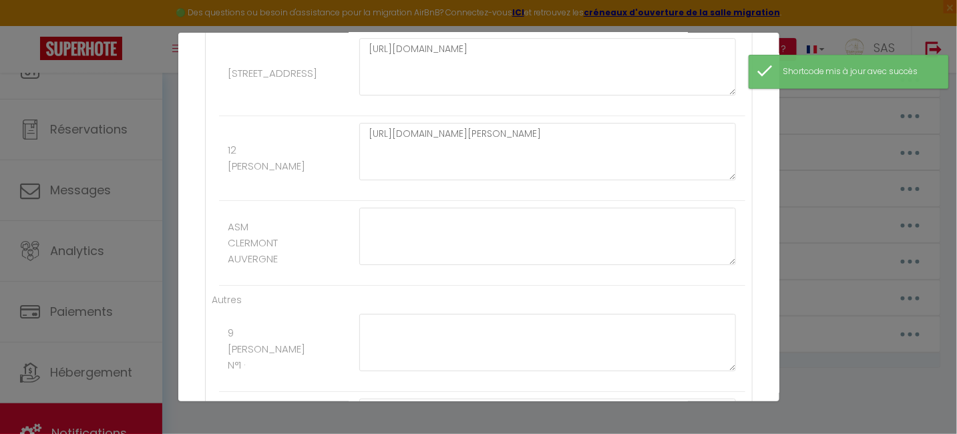
scroll to position [14502, 0]
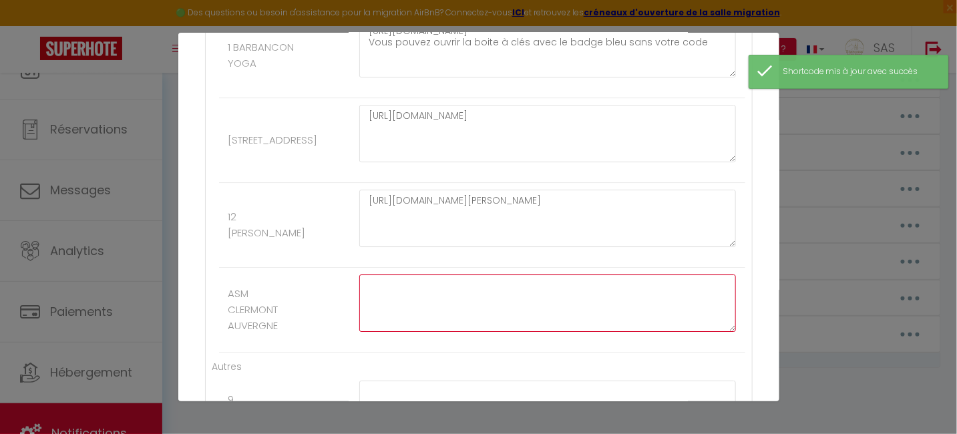
click at [496, 274] on textarea at bounding box center [547, 302] width 377 height 57
paste textarea "https://byconciergerie.fr/depart-asm-clermont-auvergne/"
click at [496, 274] on textarea "https://byconciergerie.fr/depart-asm-clermont-auvergne/" at bounding box center [547, 302] width 377 height 57
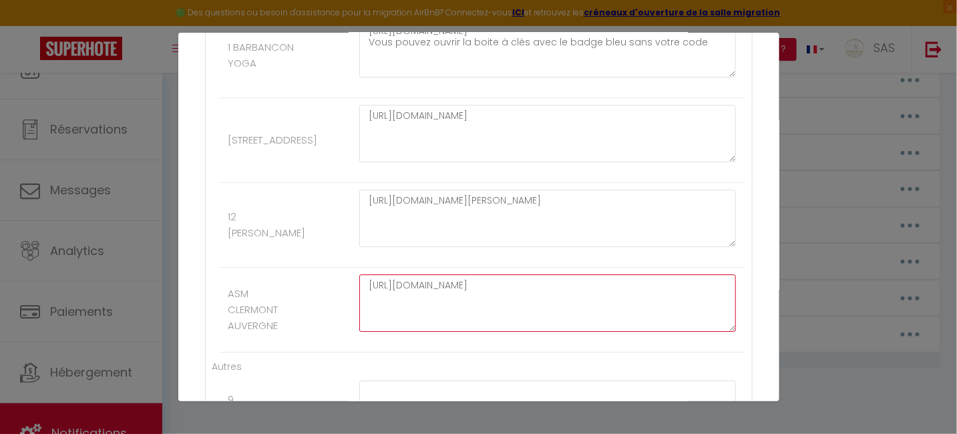
click at [499, 274] on textarea "https://byconciergerie.fr/depart-asm-clermont-auvergne/" at bounding box center [547, 302] width 377 height 57
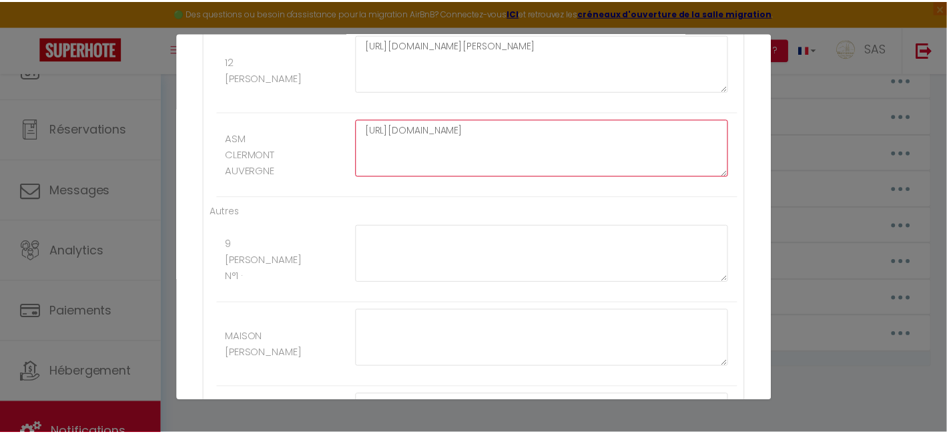
scroll to position [14903, 0]
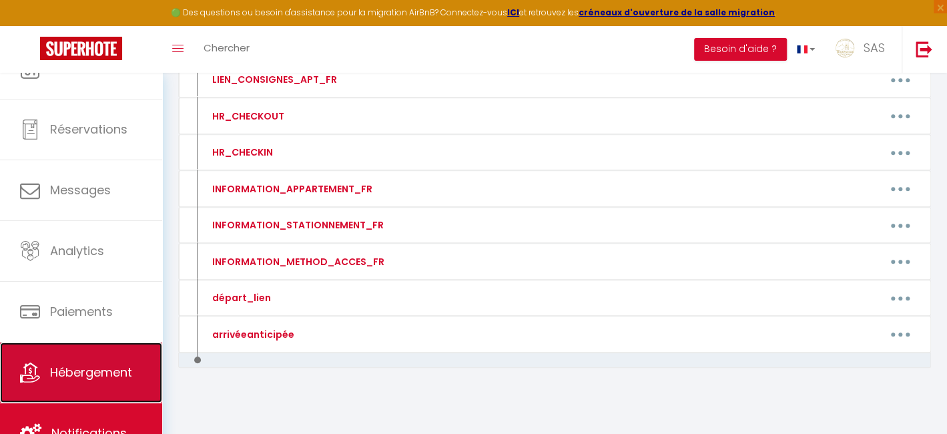
click at [81, 357] on link "Hébergement" at bounding box center [81, 372] width 162 height 60
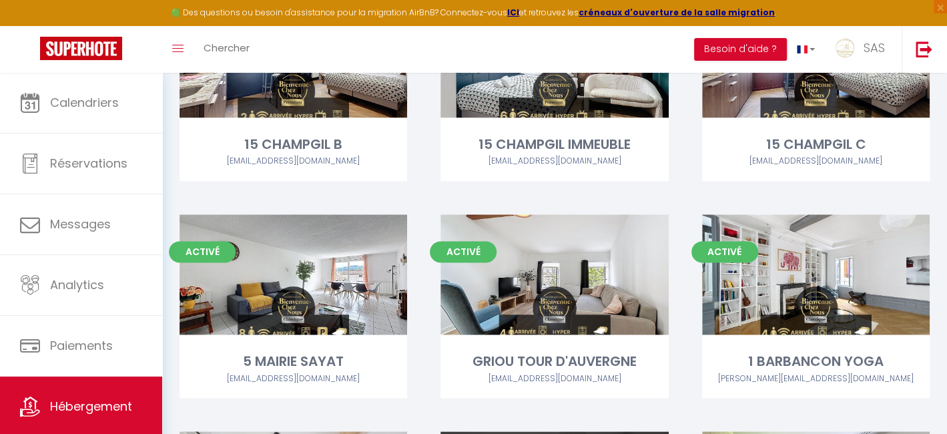
scroll to position [11859, 0]
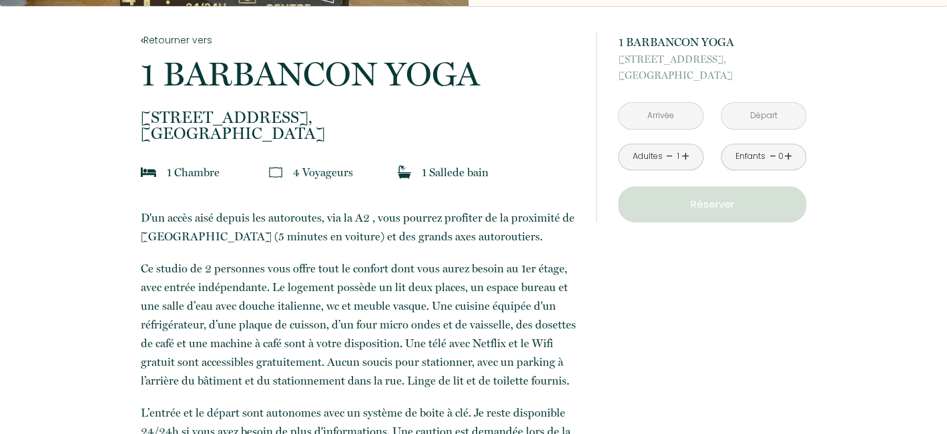
scroll to position [267, 0]
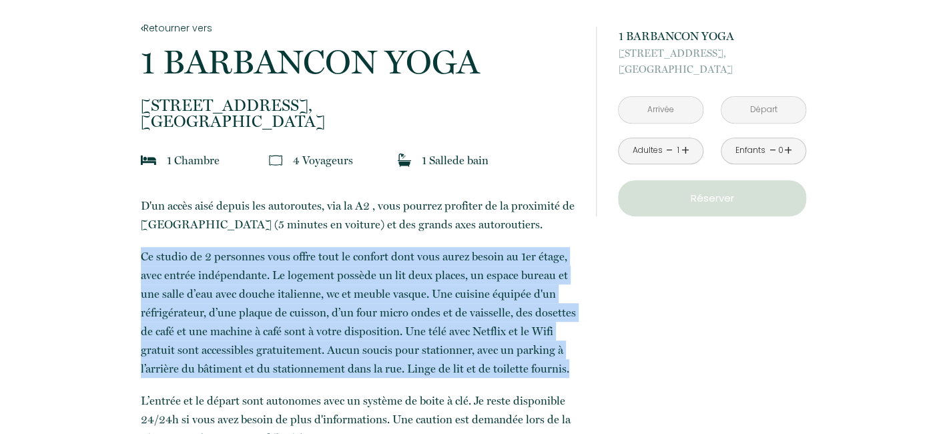
drag, startPoint x: 138, startPoint y: 251, endPoint x: 574, endPoint y: 364, distance: 450.9
copy p "Ce studio de 2 personnes vous offre tout le confort dont vous aurez besoin au 1…"
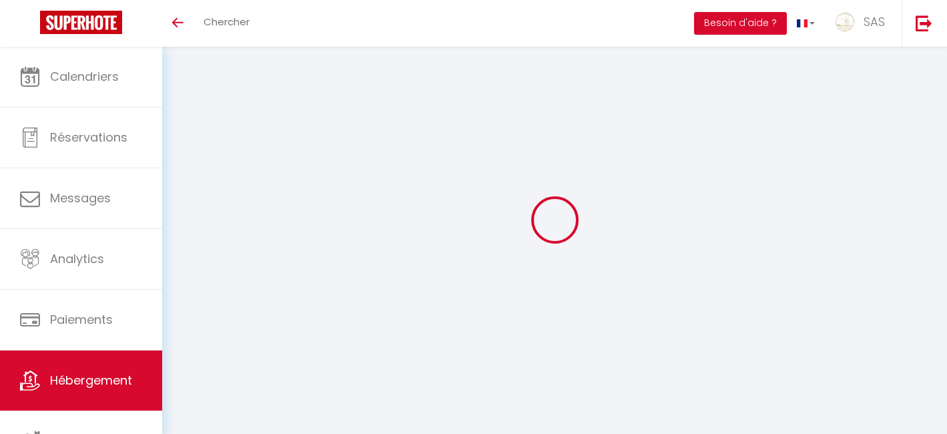
select select "3"
select select "2"
select select "1"
select select
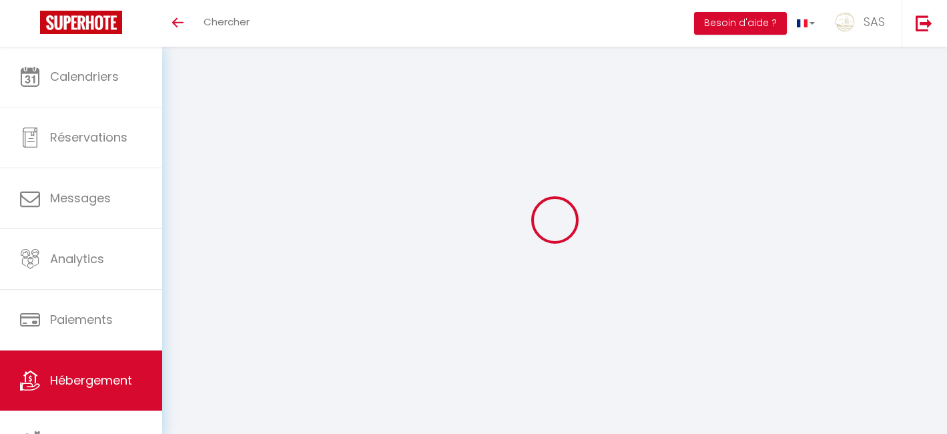
select select "28"
select select
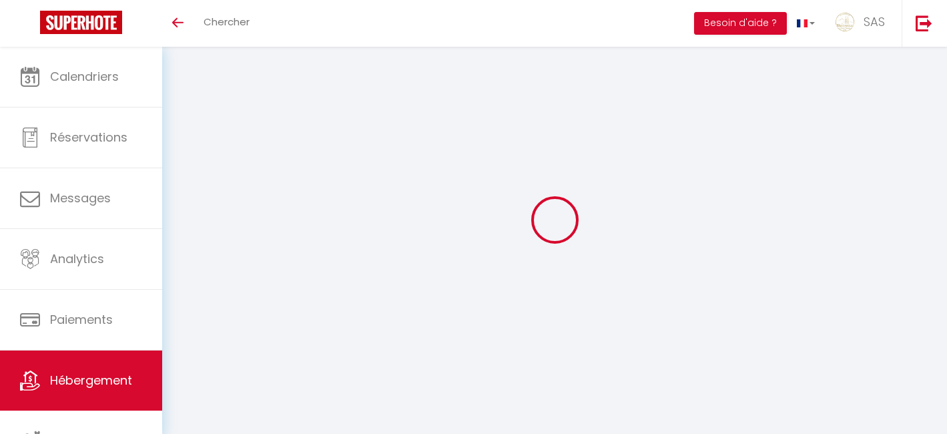
select select
checkbox input "false"
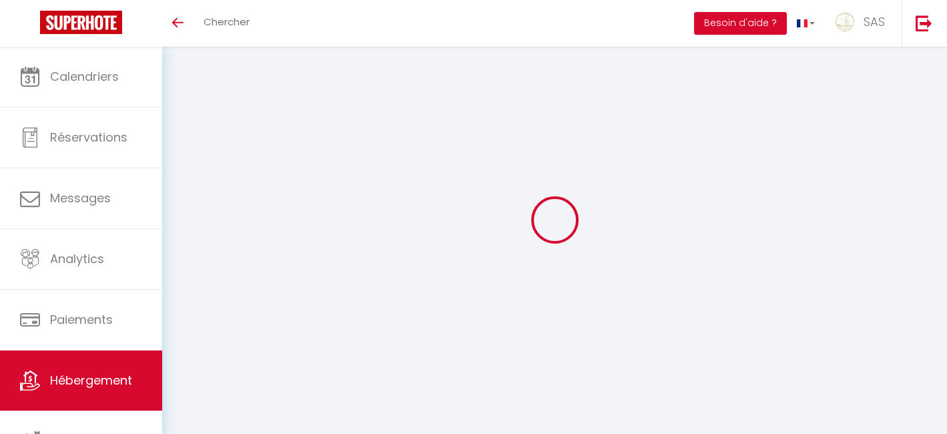
checkbox input "false"
select select
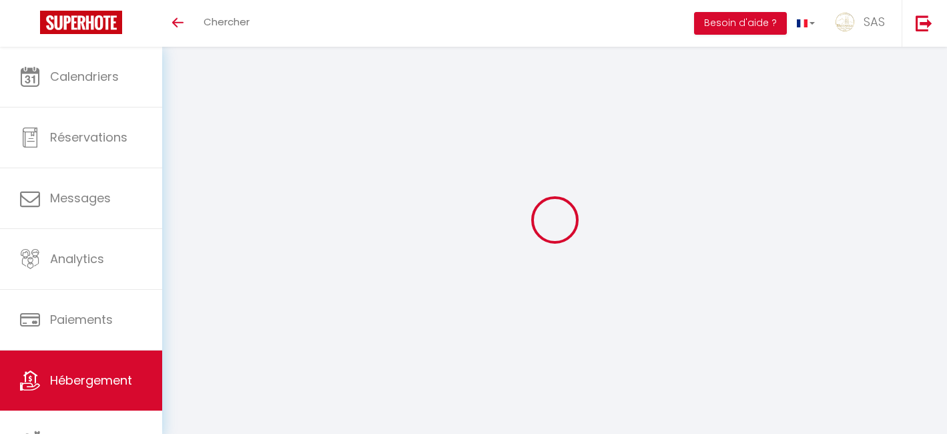
select select
checkbox input "false"
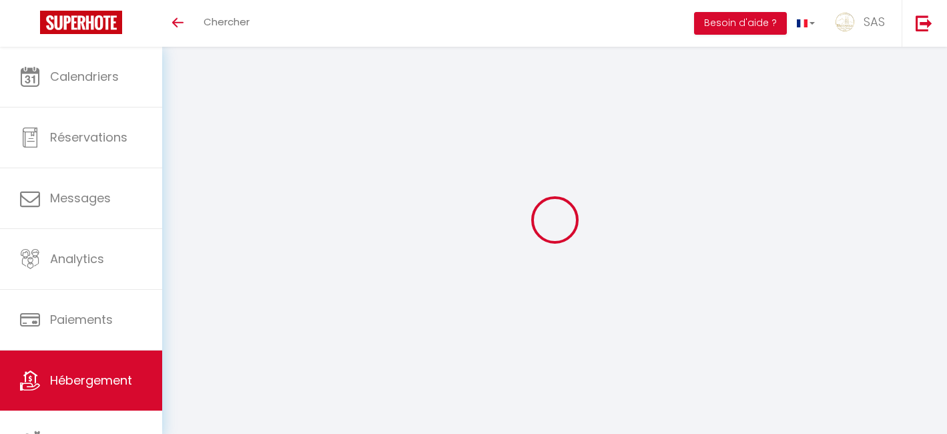
checkbox input "false"
select select
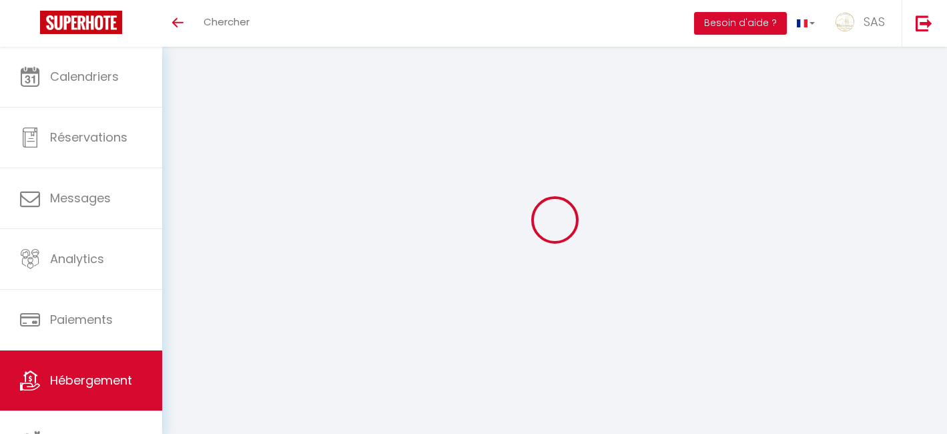
select select
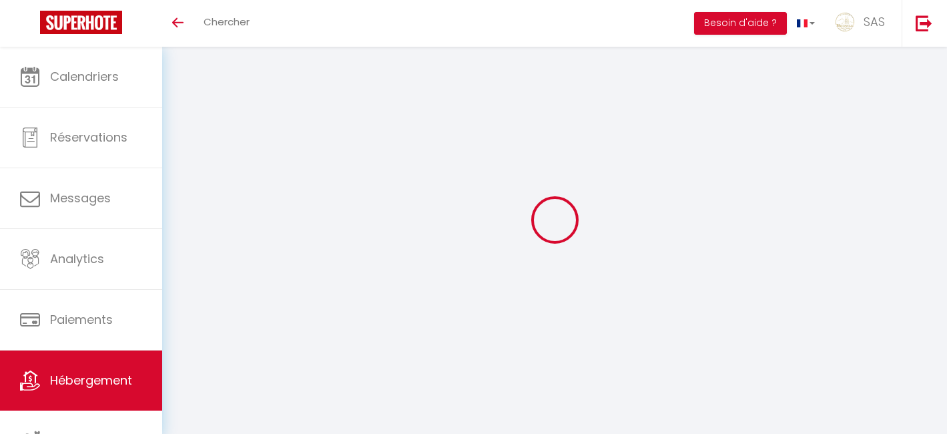
select select
checkbox input "false"
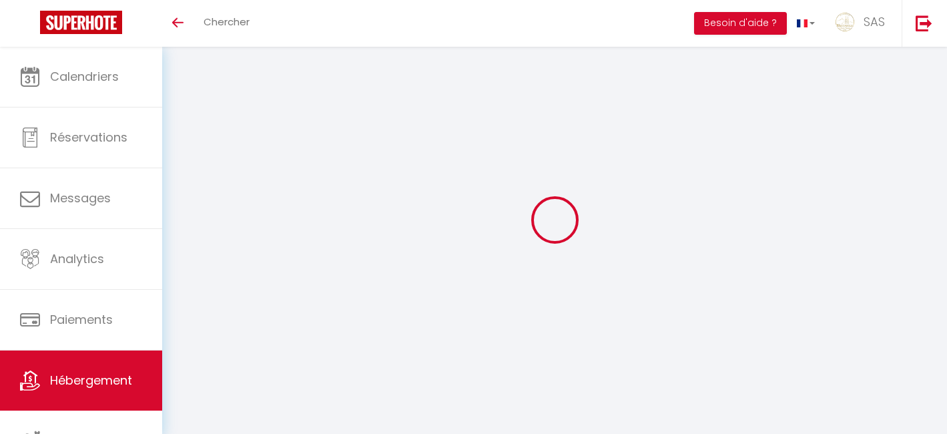
select select
type input "1 BARBANCON YOGA"
type input "SENY"
type input "MARGOT"
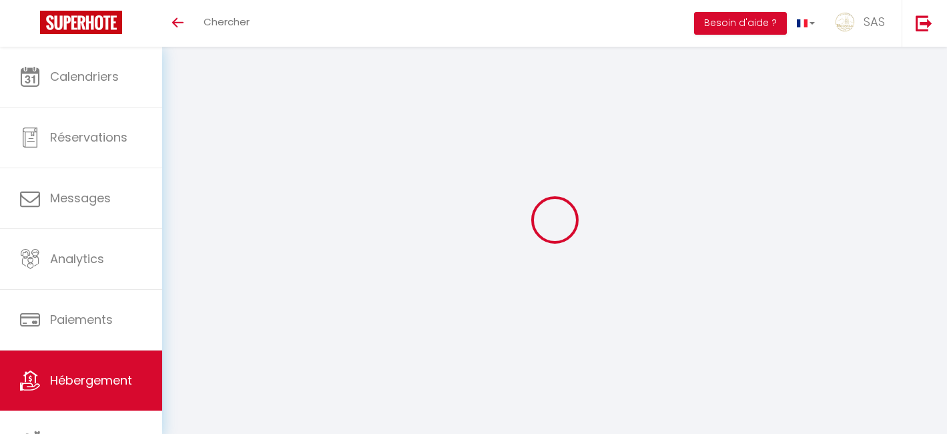
type input "9 AV DES ETATS UNIS"
type input "63000"
type input "CLERMONT FERRAND"
type input "65"
type input "57"
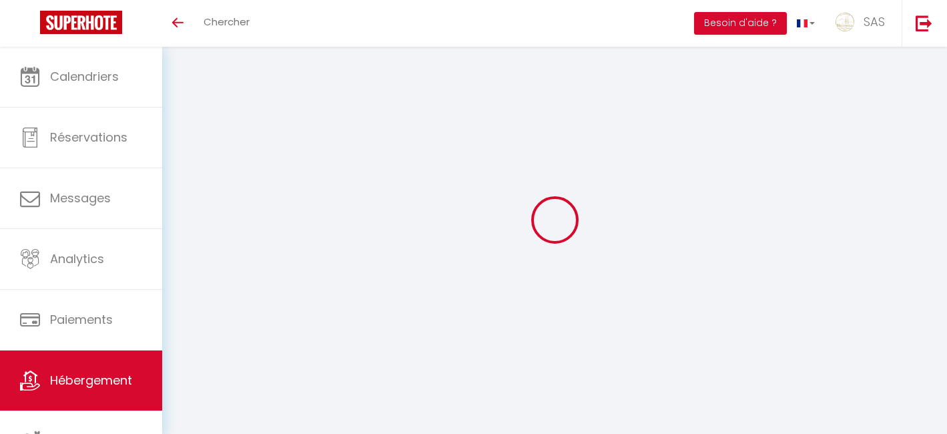
type input "2.00"
type input "500"
select select
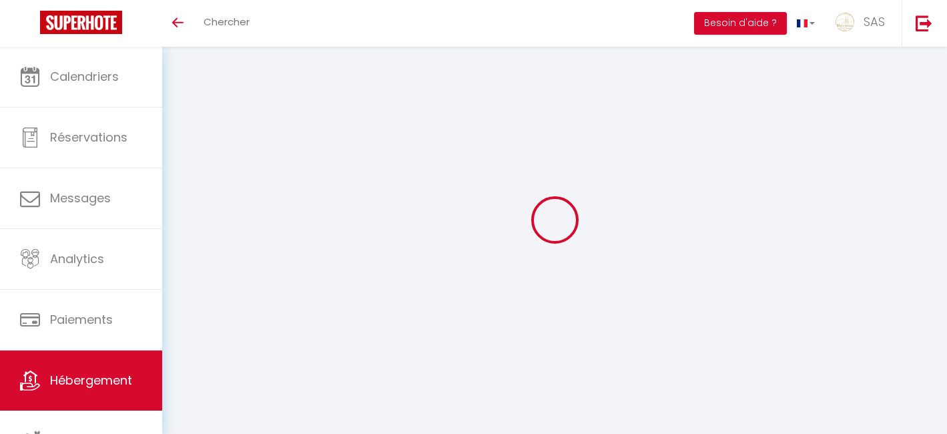
select select
type input "1 RUE BARBANCON"
type input "63000"
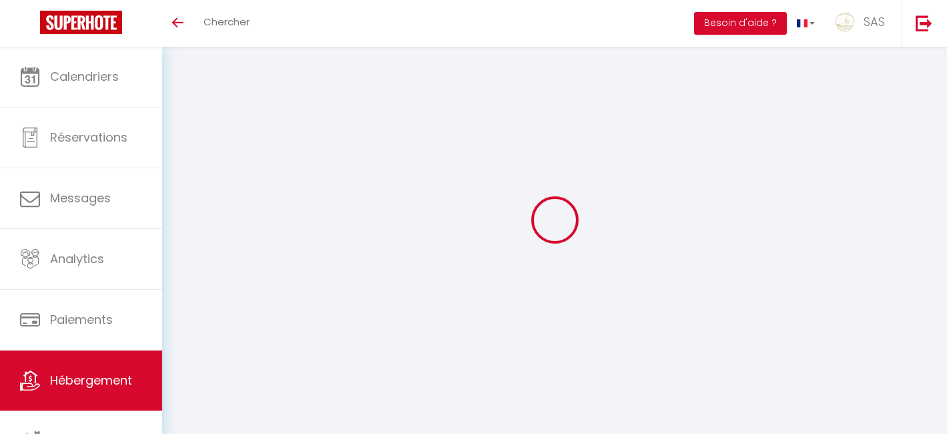
type input "CLERMONT FERRAND"
type input "[EMAIL_ADDRESS][DOMAIN_NAME]"
select select "15230"
checkbox input "false"
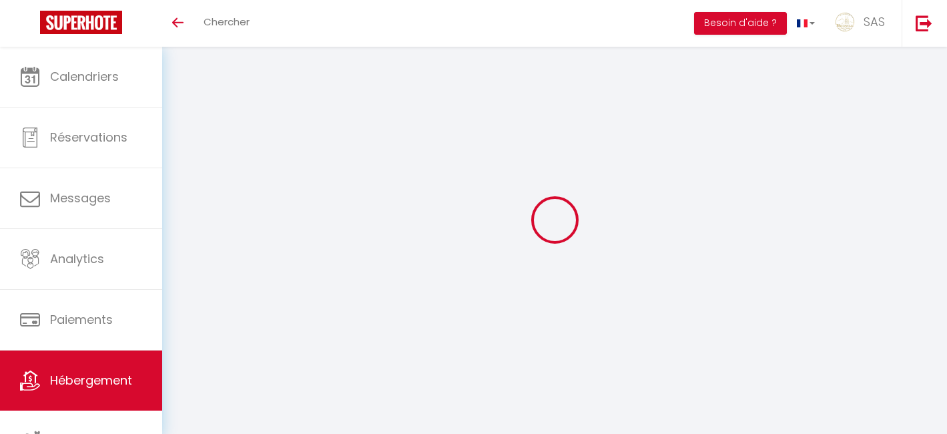
checkbox input "false"
type input "0"
select select
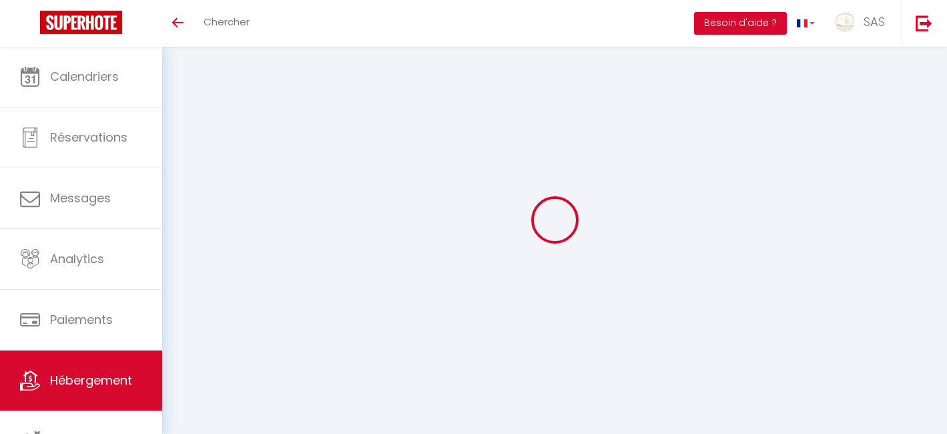
select select
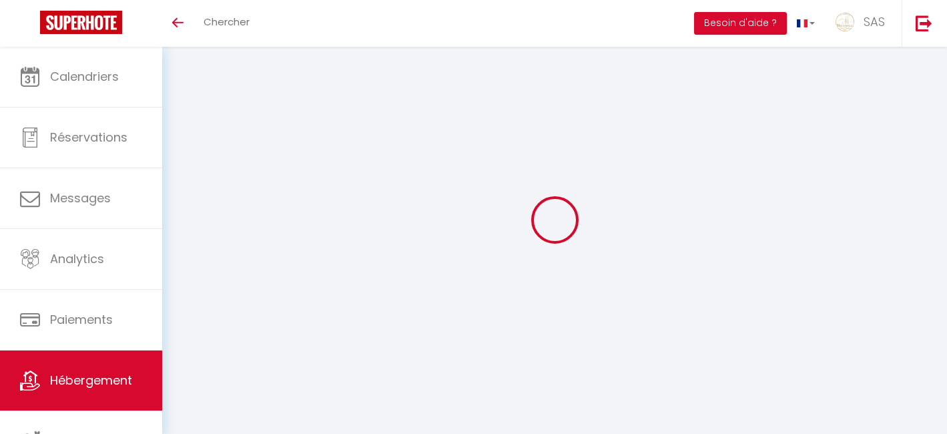
checkbox input "false"
select select
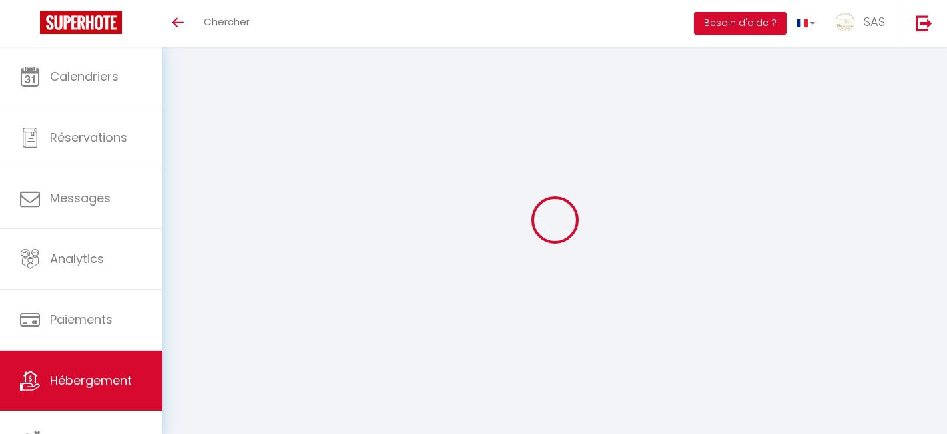
select select
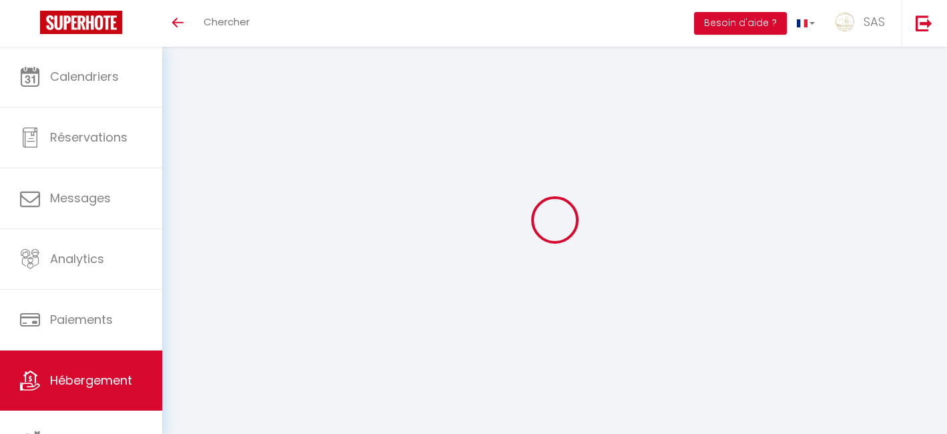
checkbox input "false"
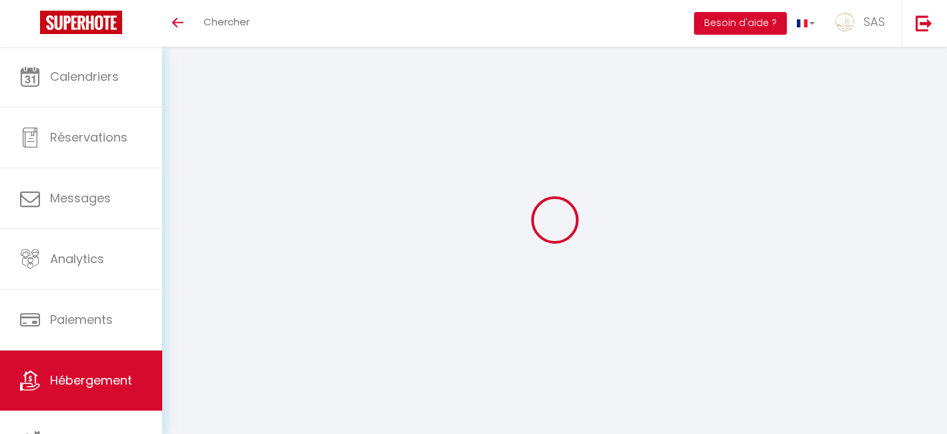
checkbox input "false"
select select "17:00"
select select "23:45"
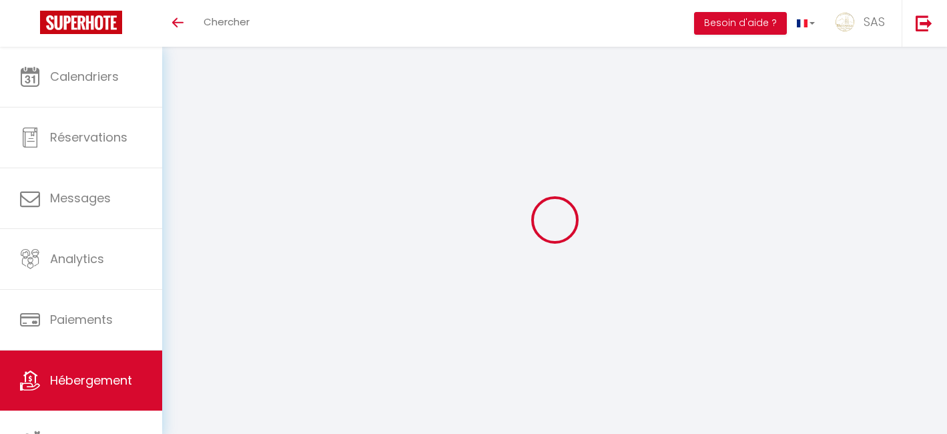
select select "11:00"
select select "30"
select select "120"
select select "22:00"
checkbox input "false"
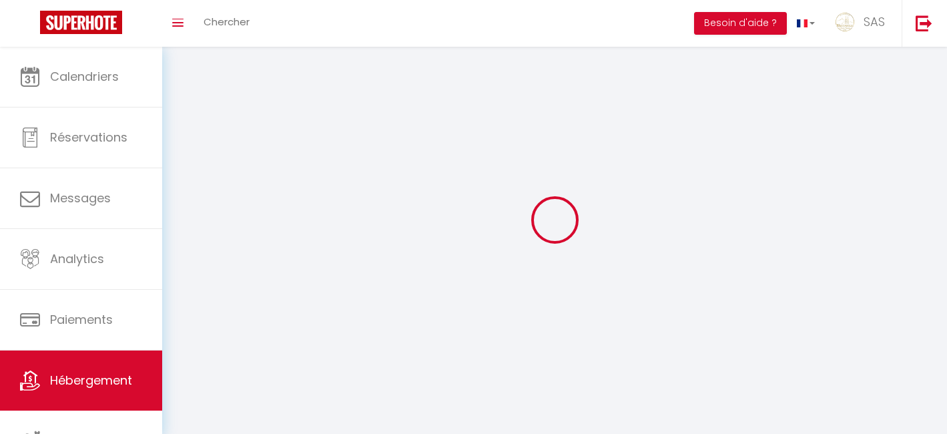
checkbox input "false"
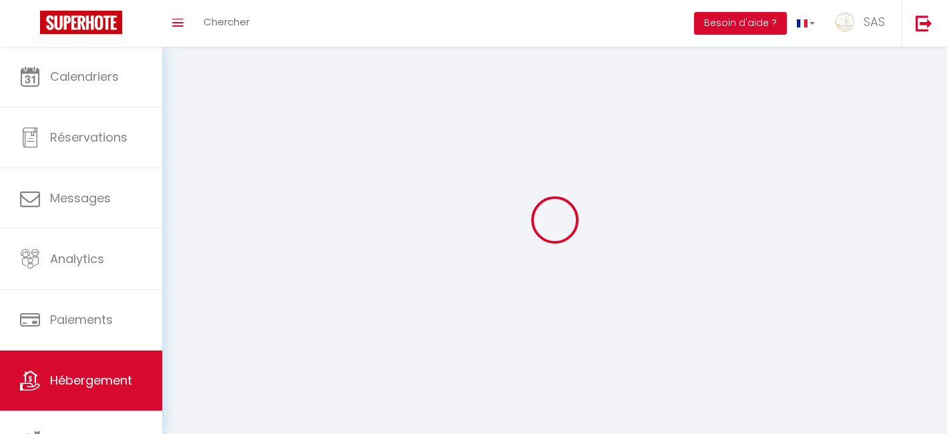
checkbox input "false"
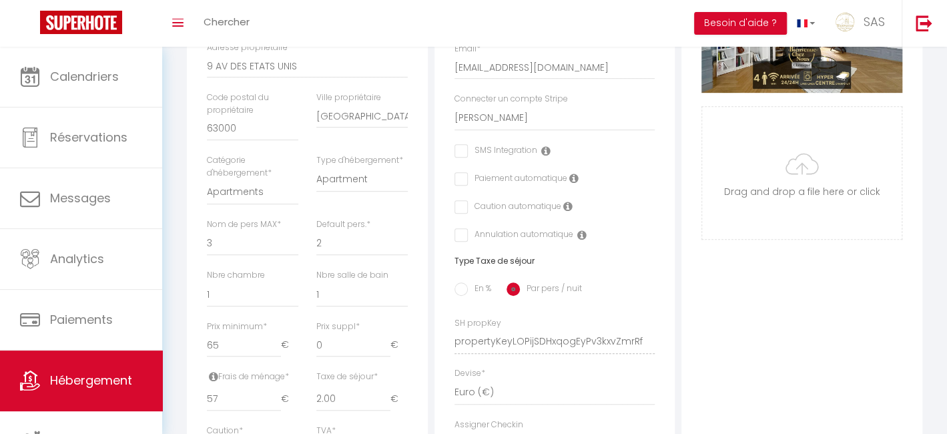
scroll to position [401, 0]
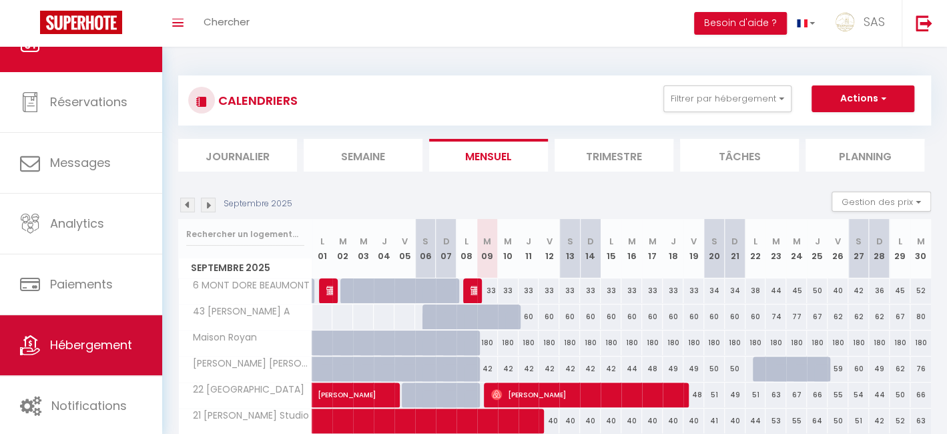
click at [117, 356] on link "Hébergement" at bounding box center [81, 345] width 162 height 60
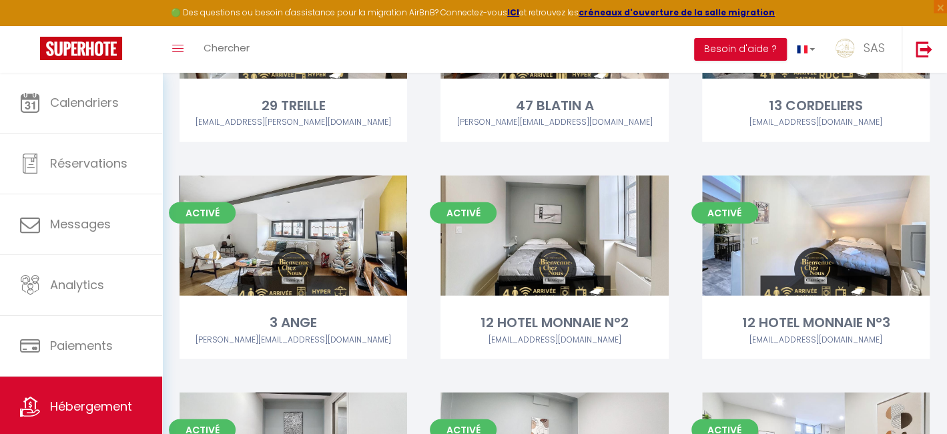
scroll to position [10167, 0]
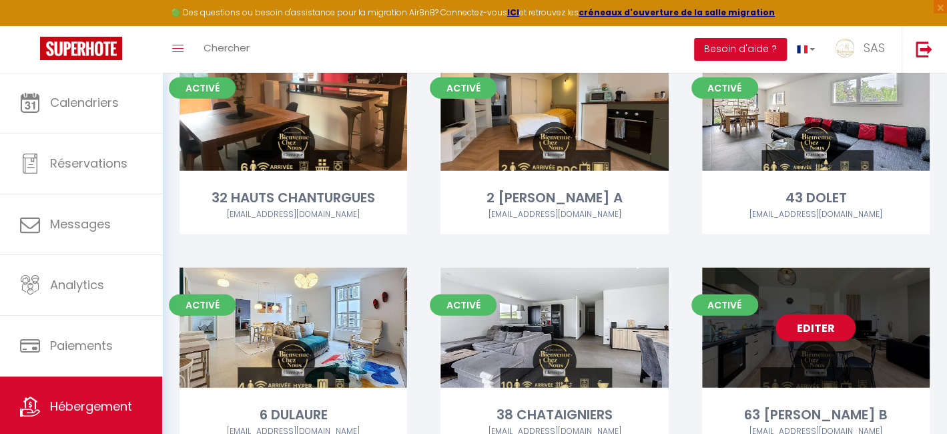
click at [824, 268] on div "Editer" at bounding box center [816, 328] width 228 height 120
click at [822, 314] on link "Editer" at bounding box center [816, 327] width 80 height 27
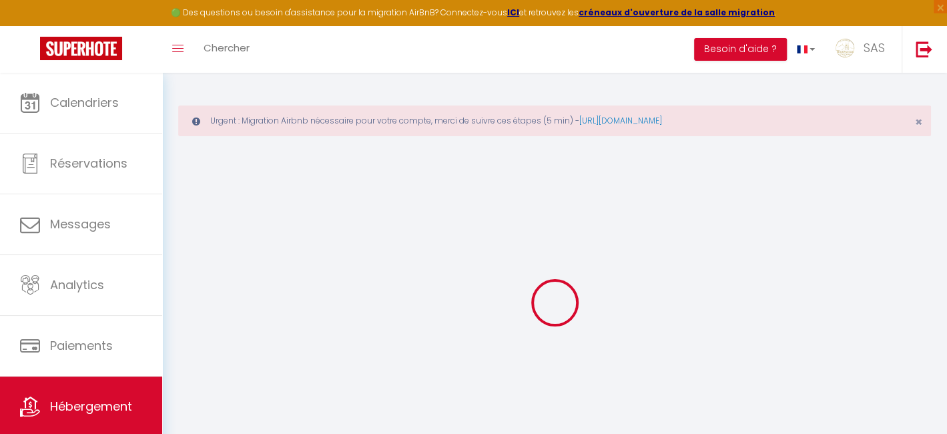
checkbox input "false"
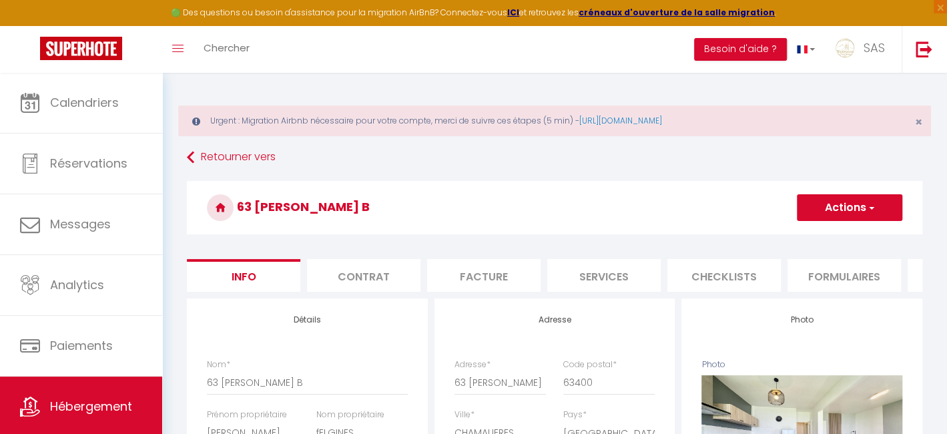
checkbox input "false"
